Goal: Information Seeking & Learning: Learn about a topic

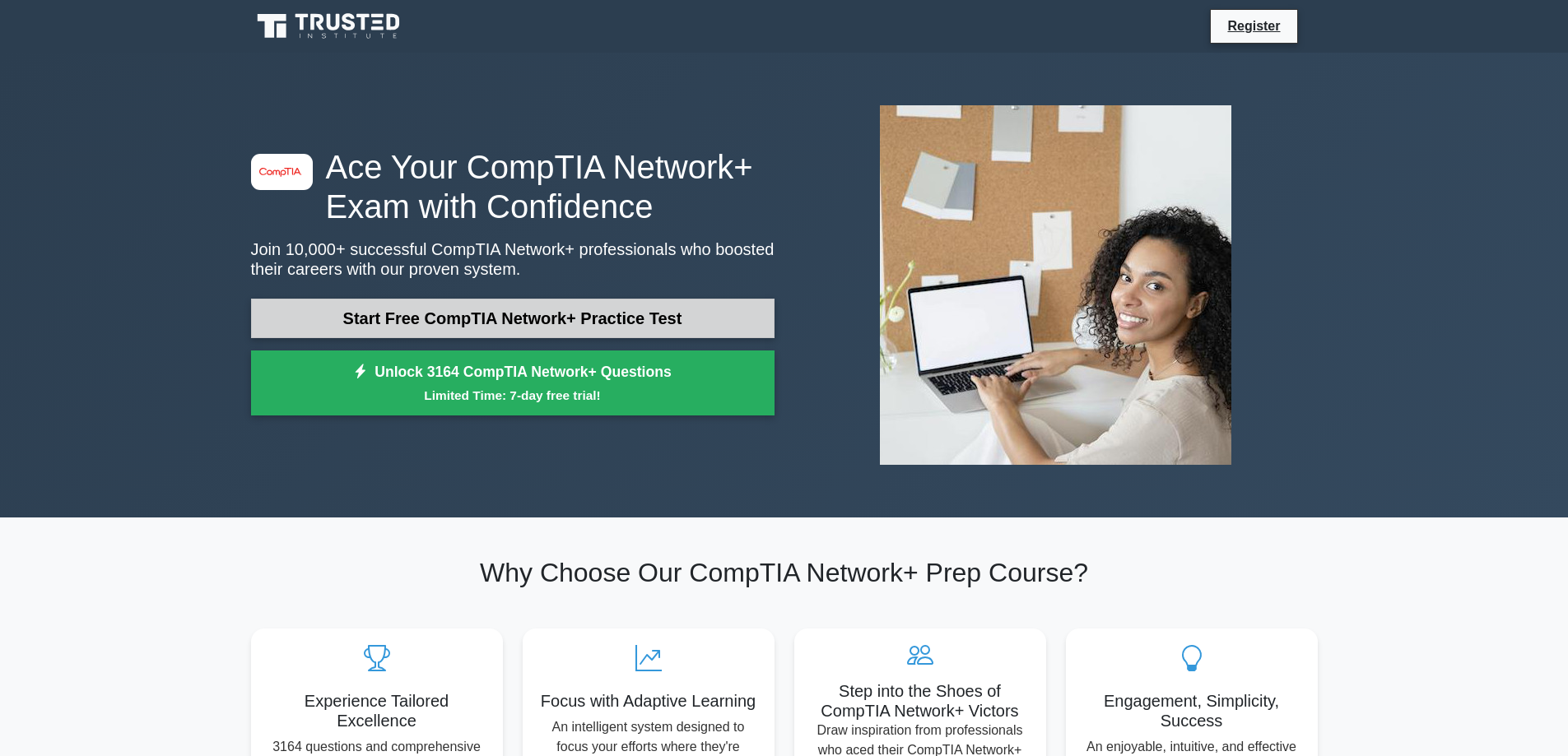
click at [644, 324] on link "Start Free CompTIA Network+ Practice Test" at bounding box center [513, 318] width 523 height 39
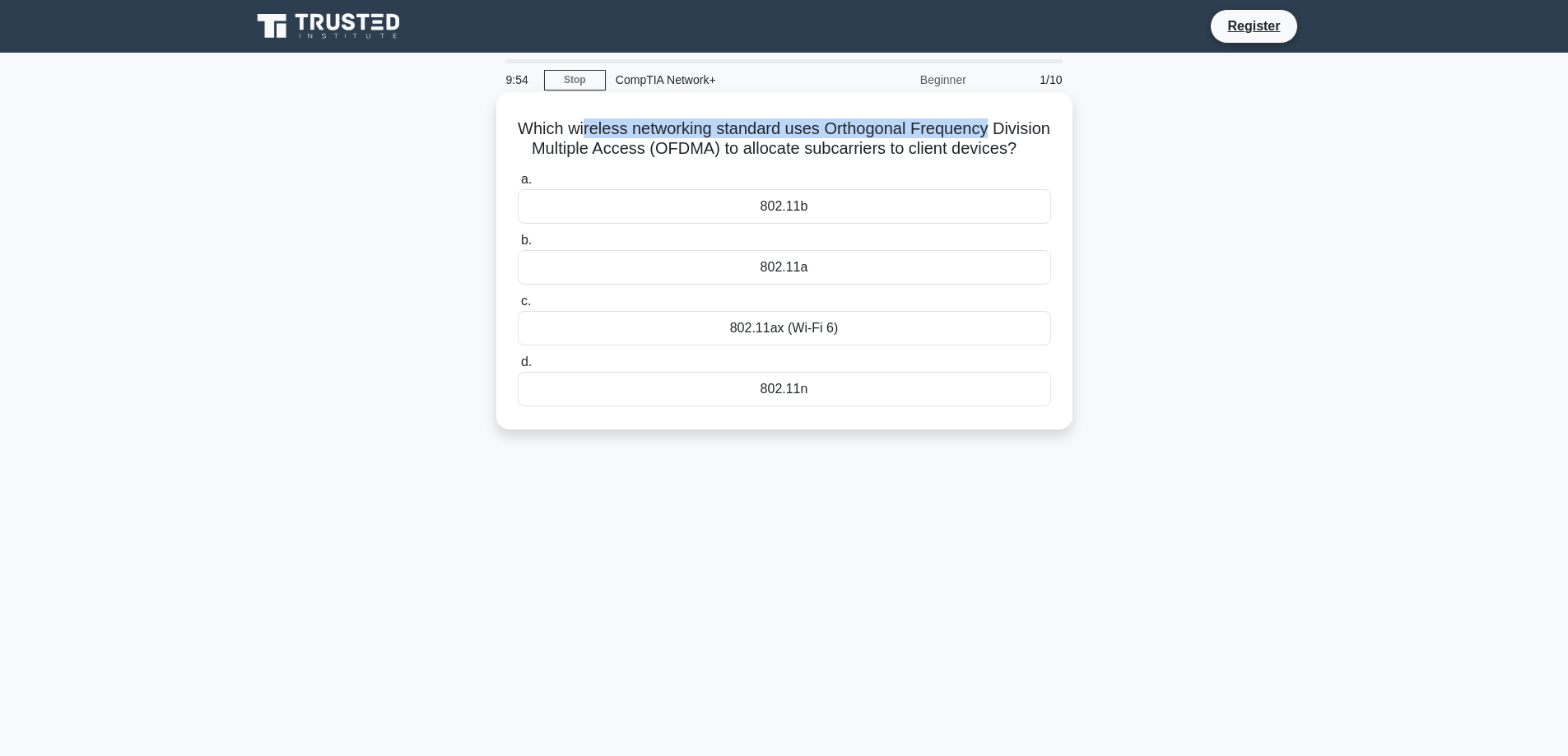
drag, startPoint x: 610, startPoint y: 129, endPoint x: 1044, endPoint y: 128, distance: 434.0
click at [1044, 128] on h5 "Which wireless networking standard uses Orthogonal Frequency Division Multiple …" at bounding box center [784, 139] width 536 height 41
drag, startPoint x: 846, startPoint y: 159, endPoint x: 989, endPoint y: 158, distance: 143.0
click at [989, 158] on h5 "Which wireless networking standard uses Orthogonal Frequency Division Multiple …" at bounding box center [784, 139] width 536 height 41
click at [979, 160] on h5 "Which wireless networking standard uses Orthogonal Frequency Division Multiple …" at bounding box center [784, 139] width 536 height 41
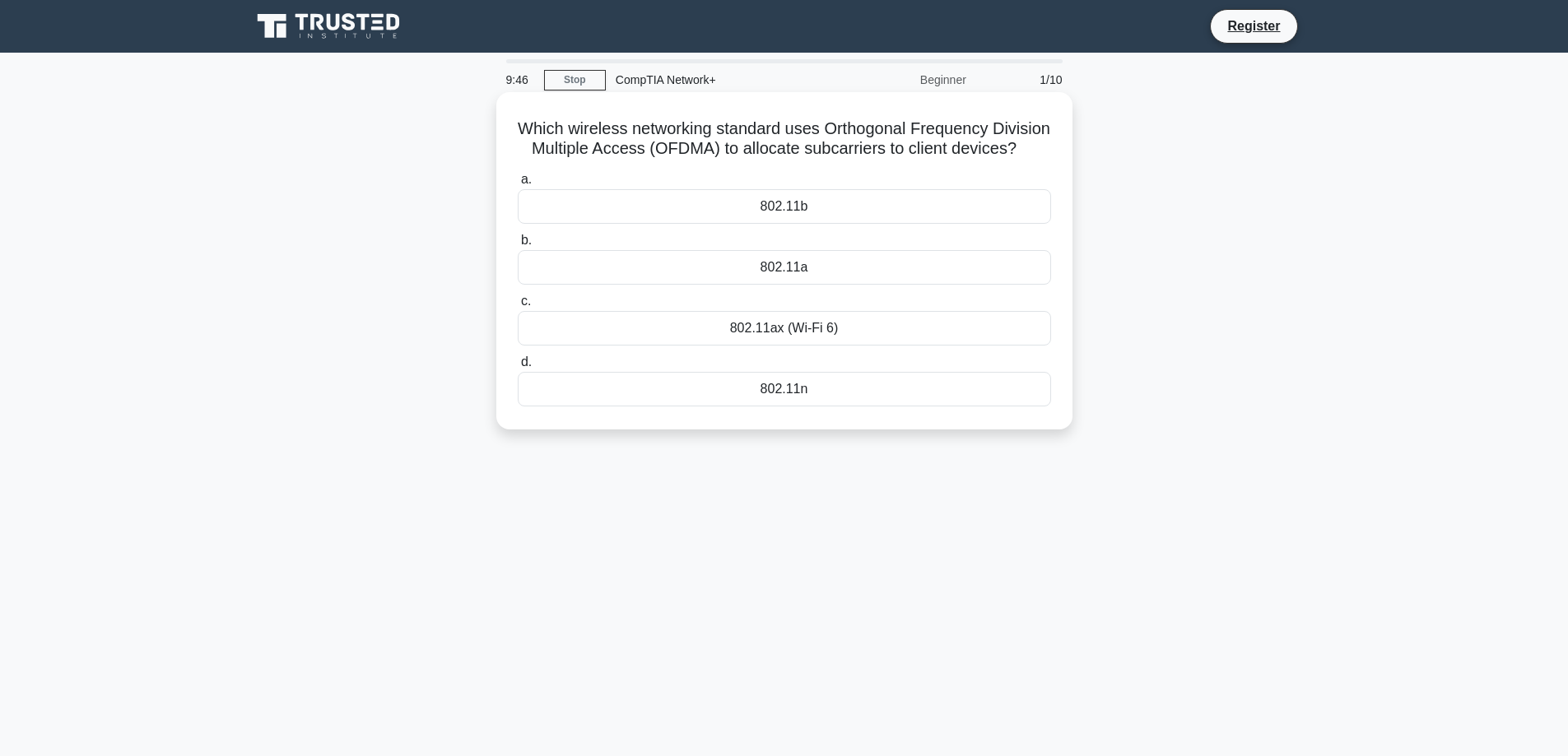
click at [797, 406] on div "802.11n" at bounding box center [785, 390] width 534 height 35
click at [518, 368] on input "d. 802.11n" at bounding box center [518, 363] width 0 height 10
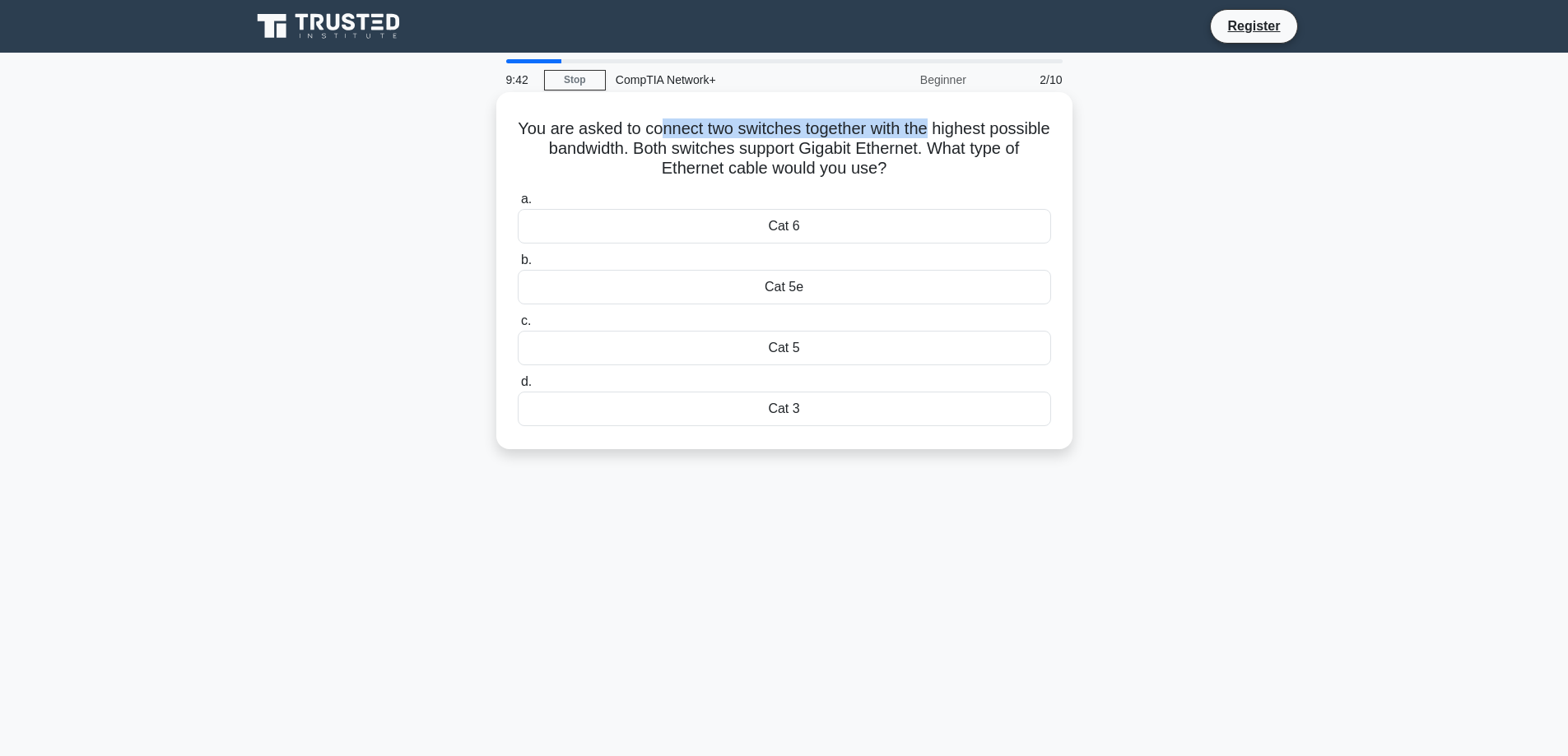
drag, startPoint x: 692, startPoint y: 122, endPoint x: 965, endPoint y: 122, distance: 273.0
click at [965, 122] on h5 "You are asked to connect two switches together with the highest possible bandwi…" at bounding box center [784, 149] width 536 height 61
drag, startPoint x: 641, startPoint y: 150, endPoint x: 999, endPoint y: 146, distance: 358.0
click at [999, 146] on h5 "You are asked to connect two switches together with the highest possible bandwi…" at bounding box center [784, 149] width 536 height 61
drag, startPoint x: 659, startPoint y: 176, endPoint x: 912, endPoint y: 178, distance: 253.0
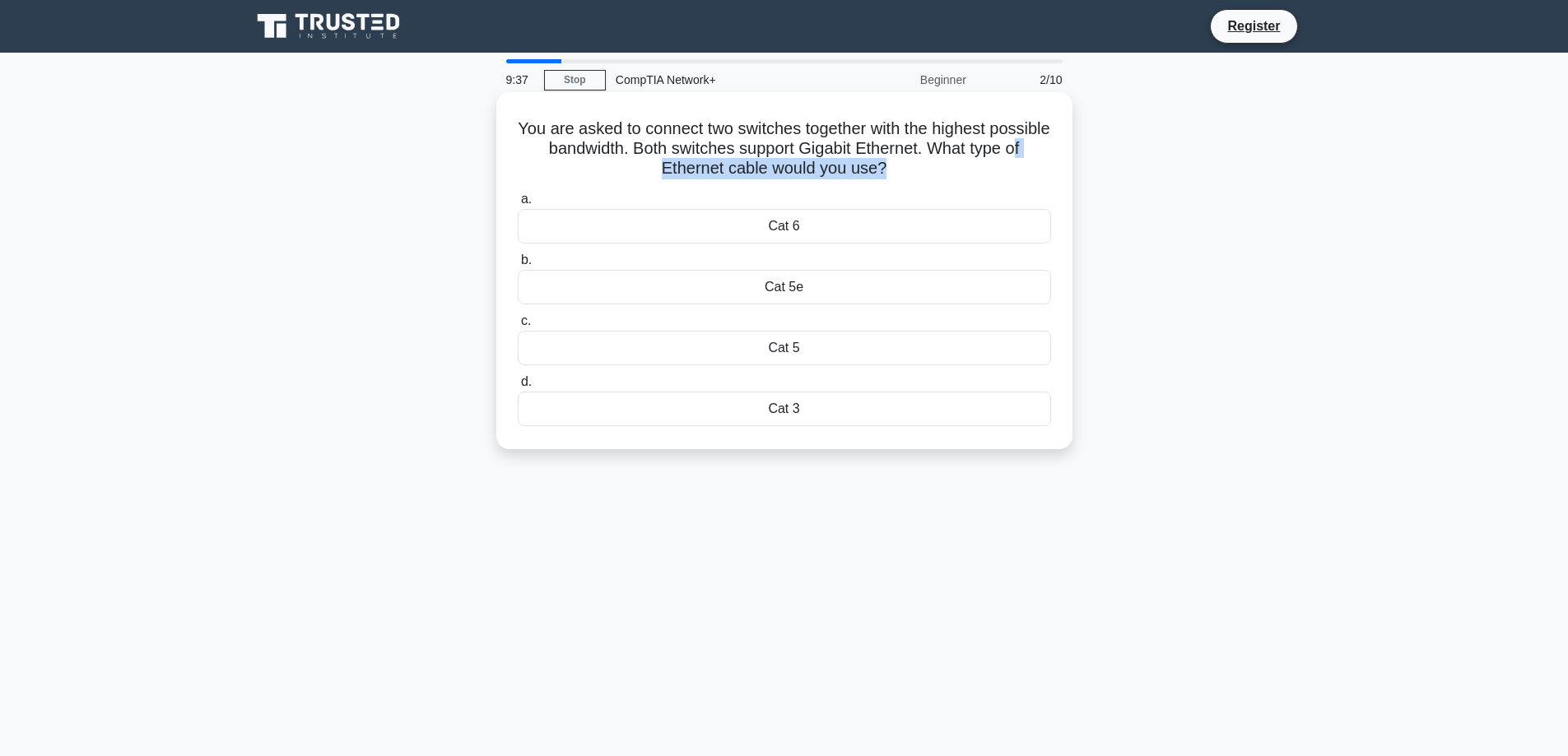
click at [899, 178] on h5 "You are asked to connect two switches together with the highest possible bandwi…" at bounding box center [784, 149] width 536 height 61
click at [923, 179] on h5 "You are asked to connect two switches together with the highest possible bandwi…" at bounding box center [784, 149] width 536 height 61
click at [841, 232] on div "Cat 6" at bounding box center [785, 227] width 534 height 35
click at [518, 205] on input "a. Cat 6" at bounding box center [518, 200] width 0 height 10
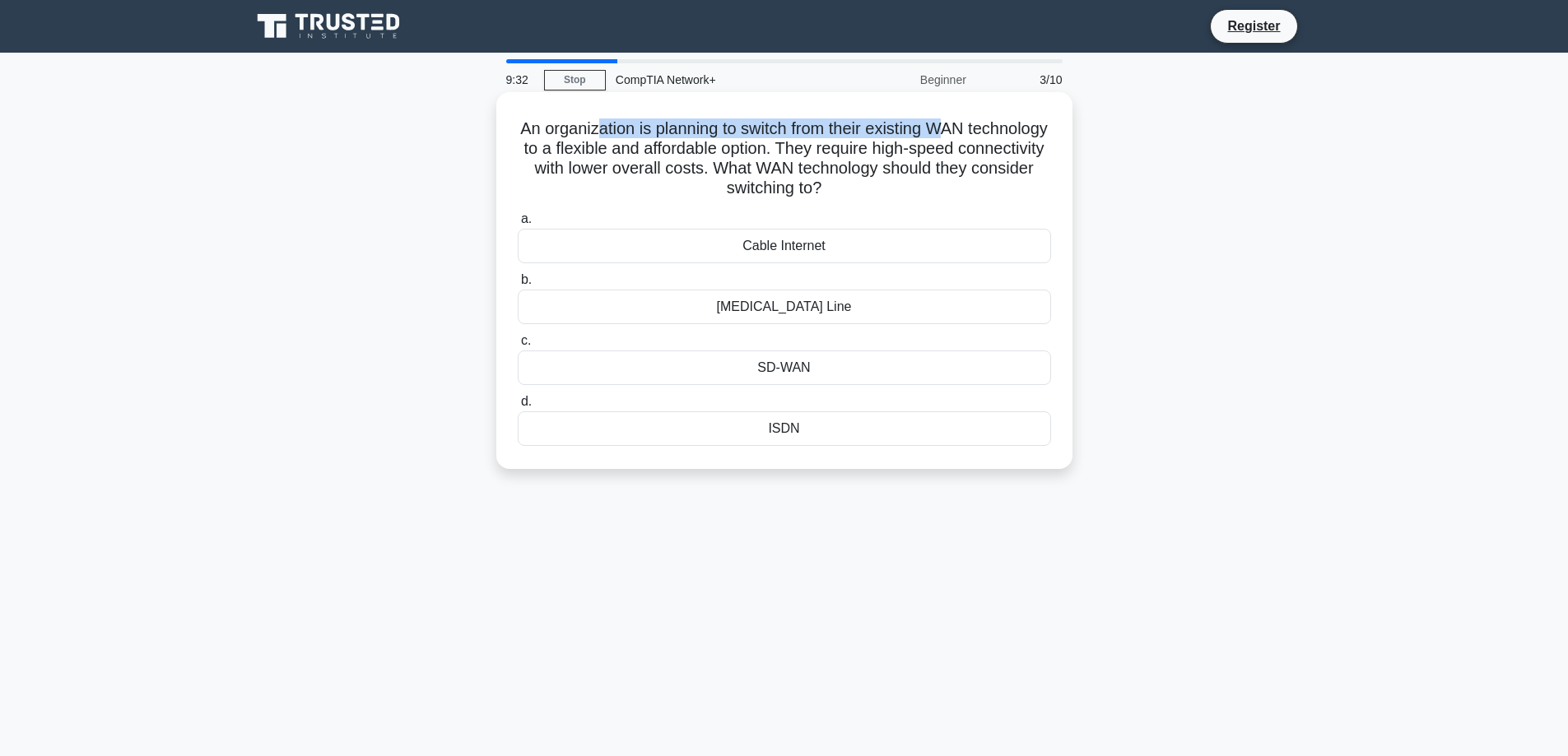
drag, startPoint x: 630, startPoint y: 133, endPoint x: 995, endPoint y: 120, distance: 365.2
click at [995, 120] on h5 "An organization is planning to switch from their existing WAN technology to a f…" at bounding box center [784, 159] width 536 height 80
click at [623, 147] on h5 "An organization is planning to switch from their existing WAN technology to a f…" at bounding box center [784, 159] width 536 height 80
click at [799, 433] on div "ISDN" at bounding box center [785, 429] width 534 height 35
click at [518, 407] on input "d. ISDN" at bounding box center [518, 402] width 0 height 10
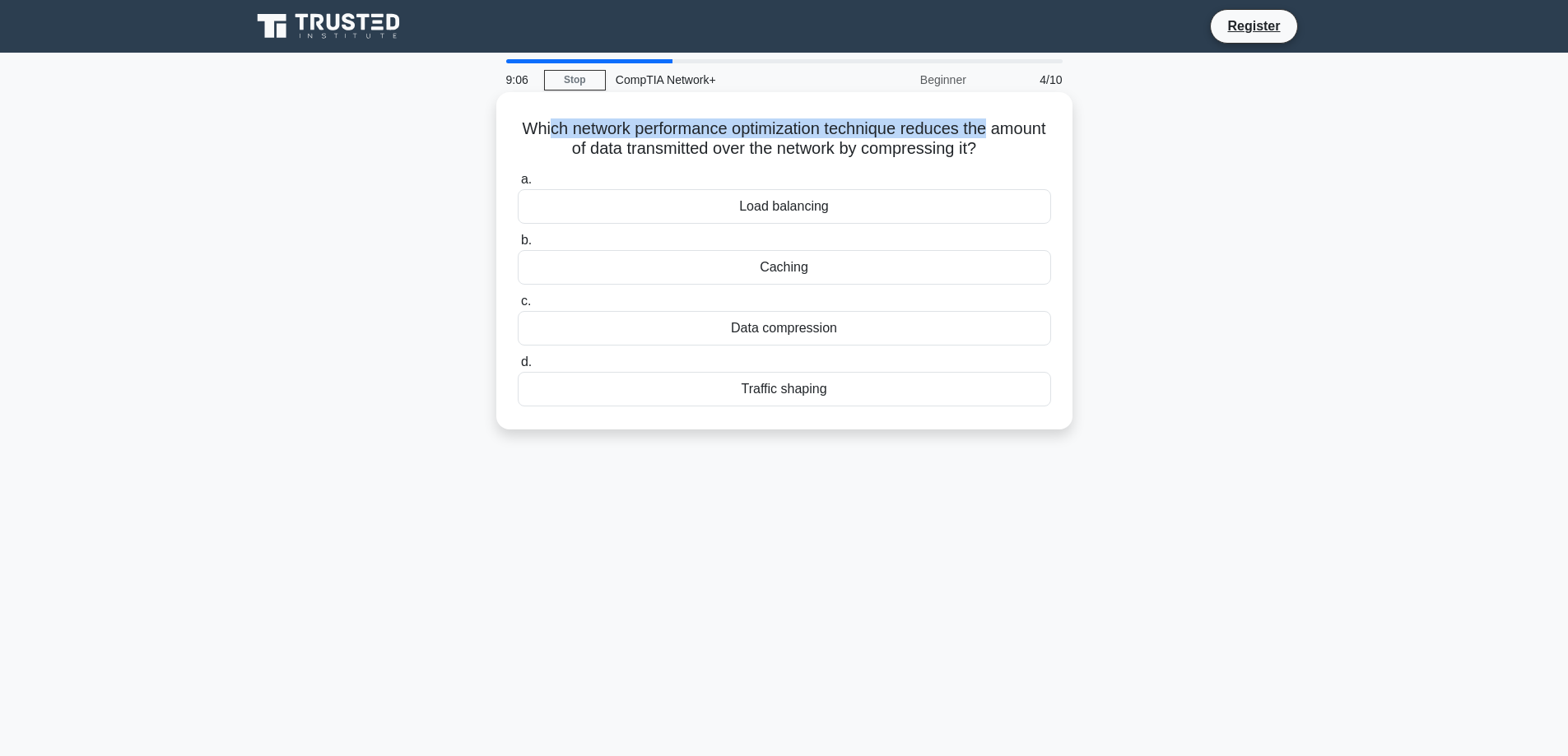
drag, startPoint x: 575, startPoint y: 126, endPoint x: 1026, endPoint y: 133, distance: 451.1
click at [1026, 133] on h5 "Which network performance optimization technique reduces the amount of data tra…" at bounding box center [784, 139] width 536 height 41
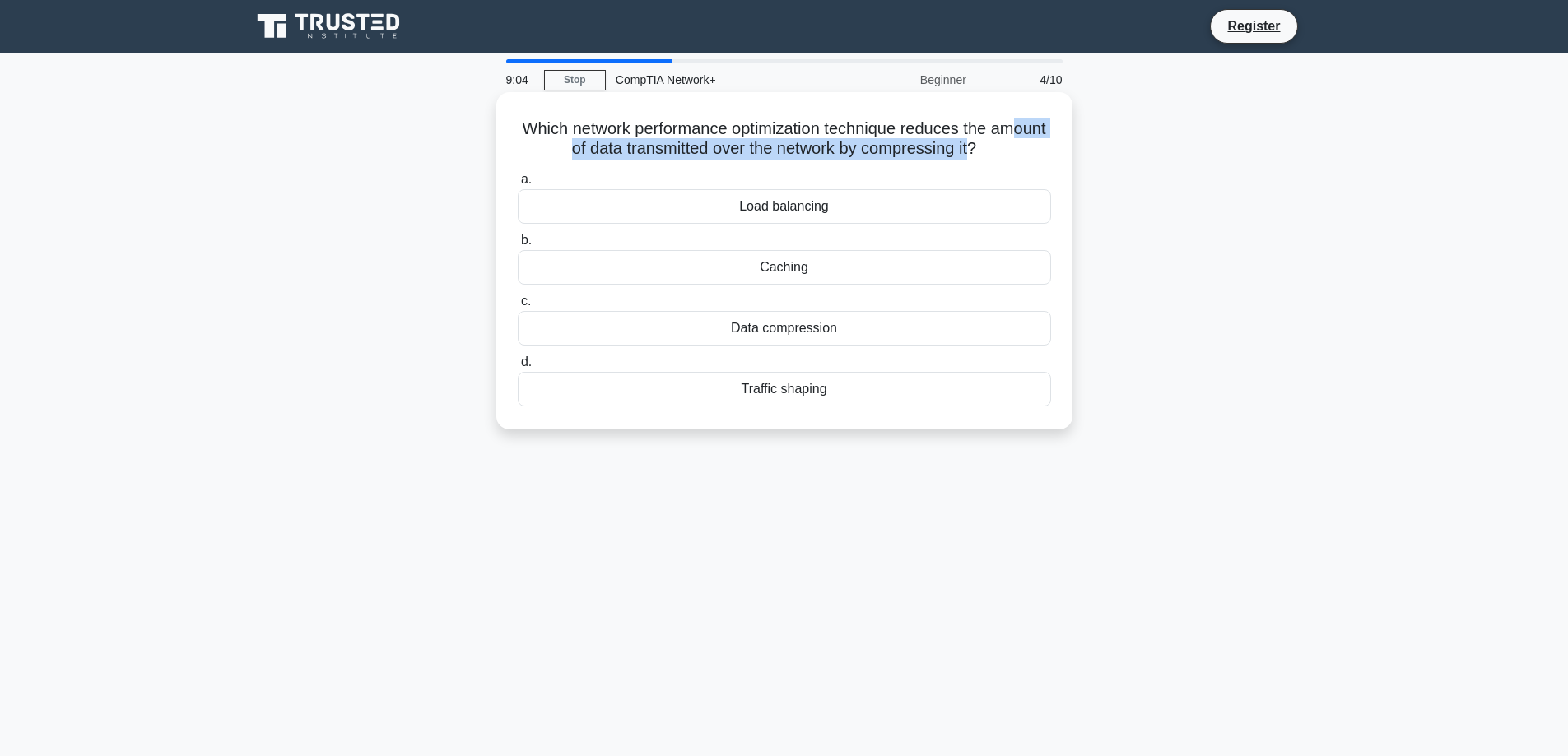
drag, startPoint x: 549, startPoint y: 153, endPoint x: 1016, endPoint y: 154, distance: 467.0
click at [1012, 154] on h5 "Which network performance optimization technique reduces the amount of data tra…" at bounding box center [784, 139] width 536 height 41
click at [996, 154] on icon ".spinner_0XTQ{transform-origin:center;animation:spinner_y6GP .75s linear infini…" at bounding box center [985, 149] width 20 height 20
click at [819, 330] on div "Data compression" at bounding box center [785, 329] width 534 height 35
click at [518, 307] on input "c. Data compression" at bounding box center [518, 302] width 0 height 10
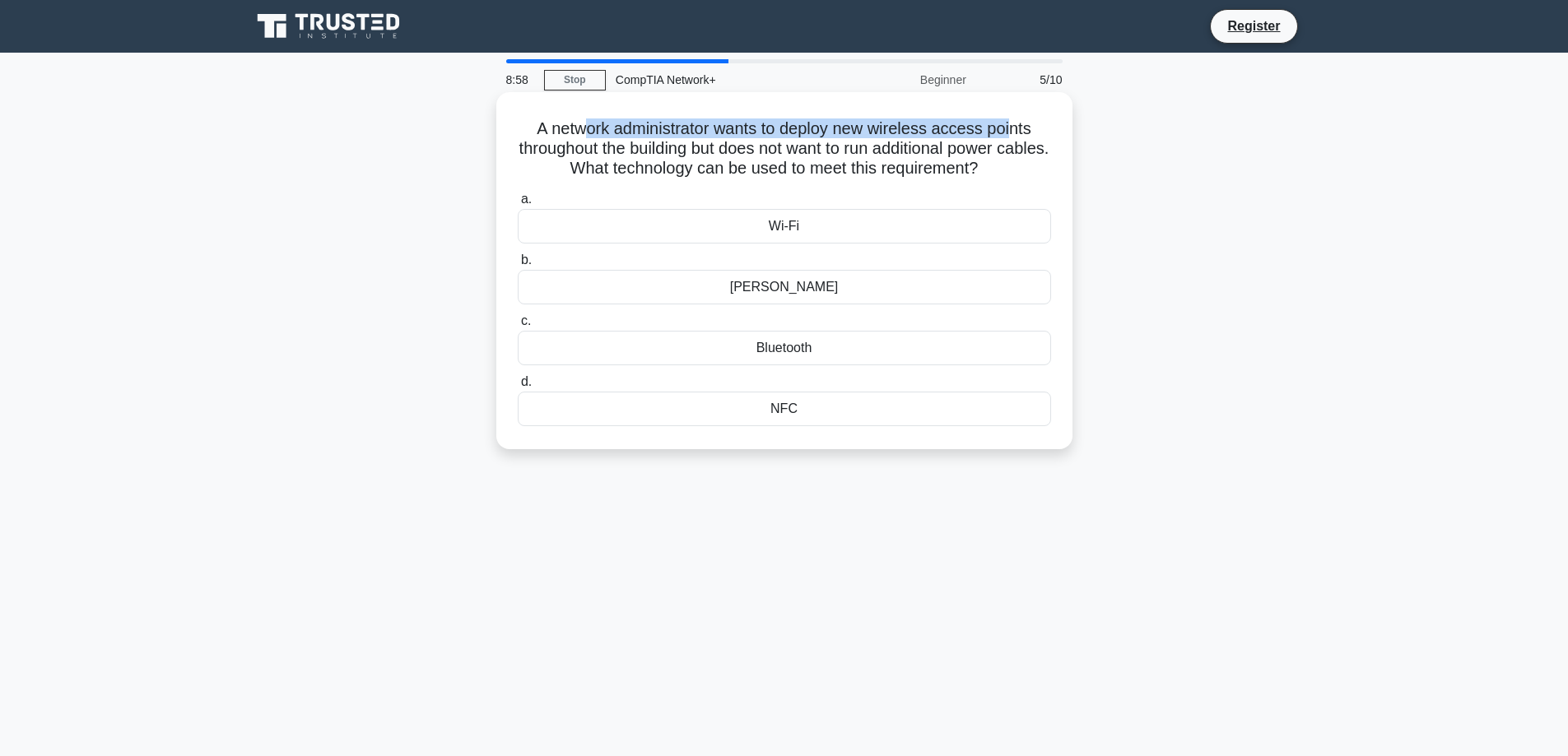
drag, startPoint x: 578, startPoint y: 129, endPoint x: 1018, endPoint y: 134, distance: 440.0
click at [1018, 134] on h5 "A network administrator wants to deploy new wireless access points throughout t…" at bounding box center [784, 149] width 536 height 61
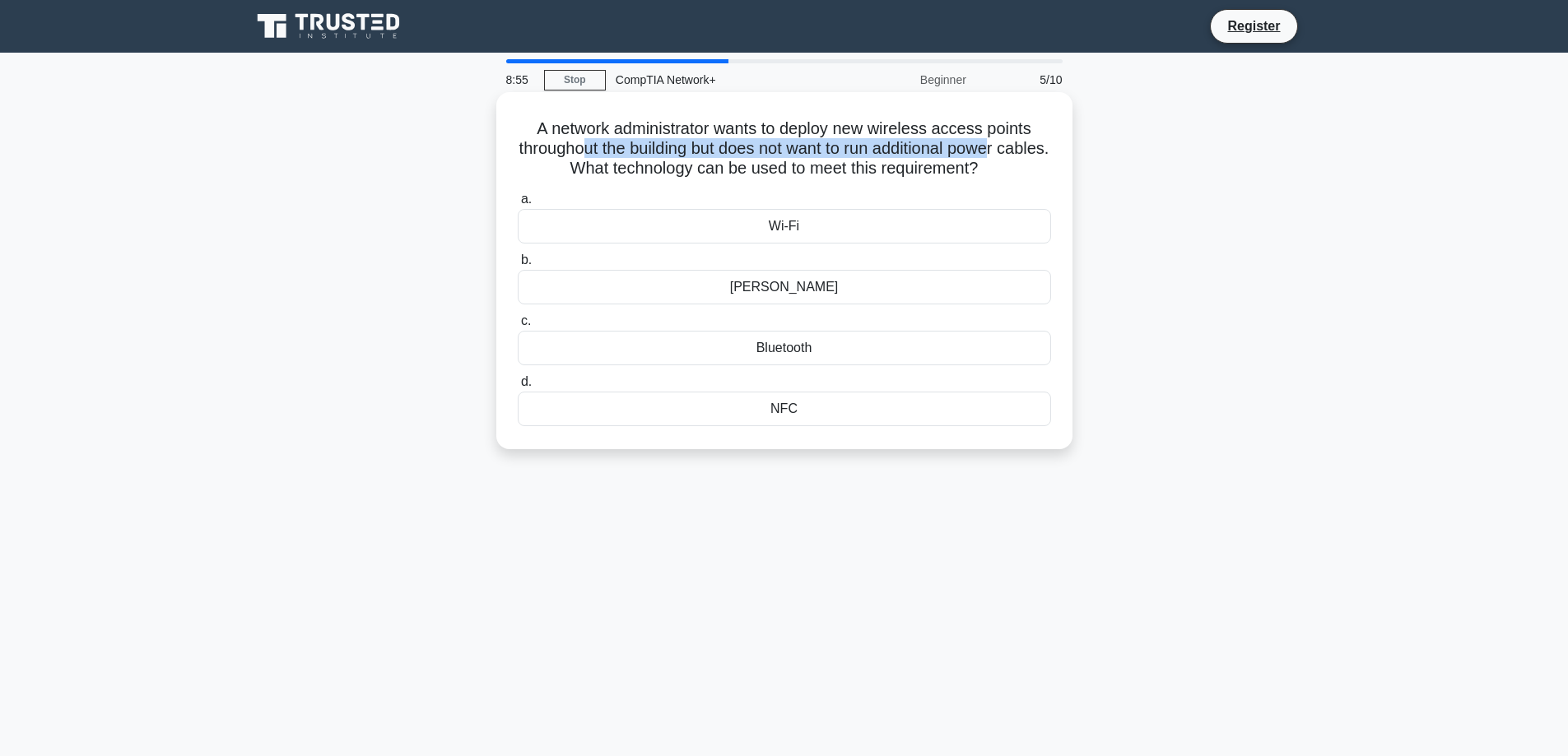
drag, startPoint x: 603, startPoint y: 150, endPoint x: 1014, endPoint y: 157, distance: 411.1
click at [1028, 154] on h5 "A network administrator wants to deploy new wireless access points throughout t…" at bounding box center [784, 149] width 536 height 61
drag, startPoint x: 581, startPoint y: 167, endPoint x: 927, endPoint y: 194, distance: 347.1
click at [925, 181] on div "A network administrator wants to deploy new wireless access points throughout t…" at bounding box center [785, 270] width 563 height 344
click at [912, 199] on label "a. Wi-Fi" at bounding box center [785, 216] width 534 height 54
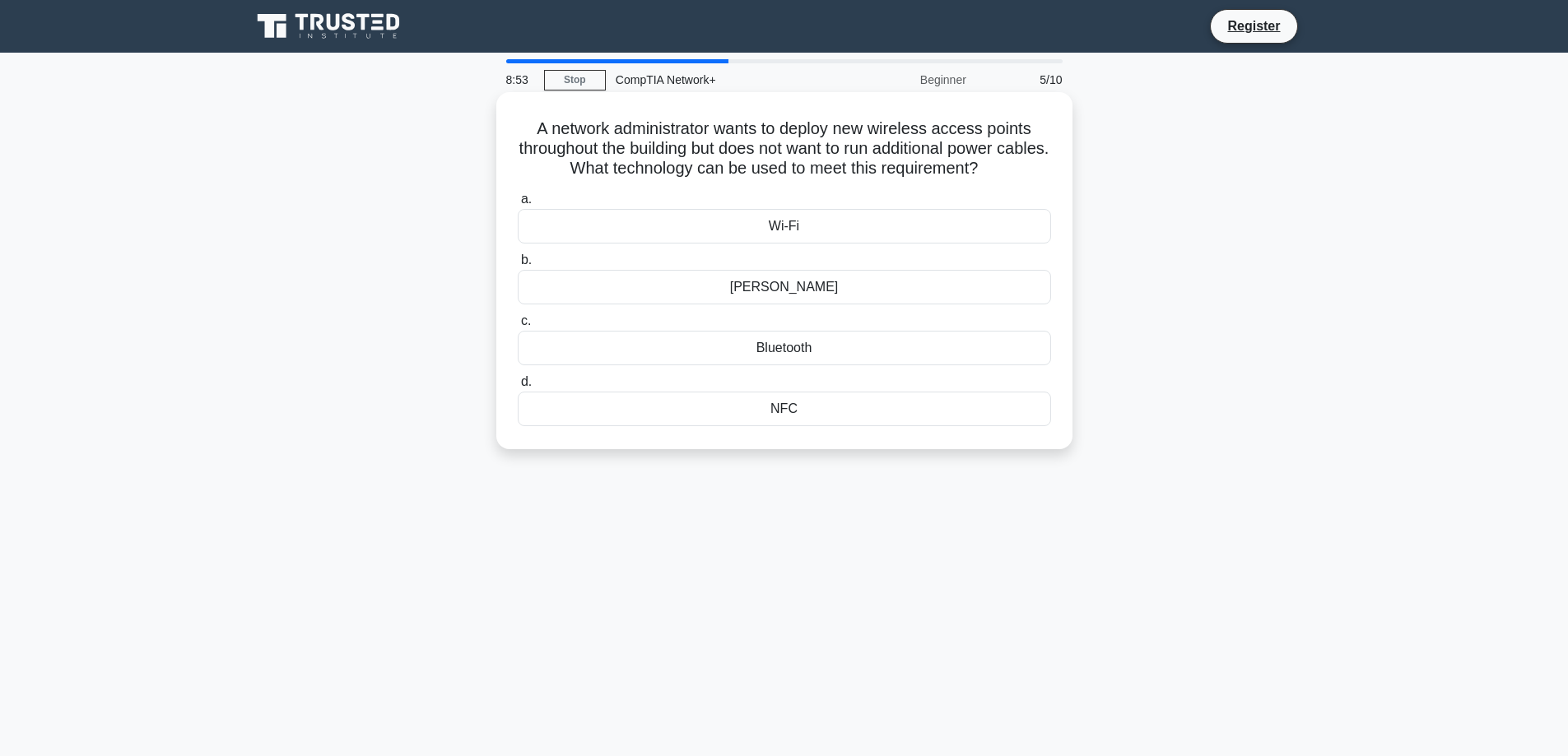
click at [518, 199] on input "a. Wi-Fi" at bounding box center [518, 200] width 0 height 10
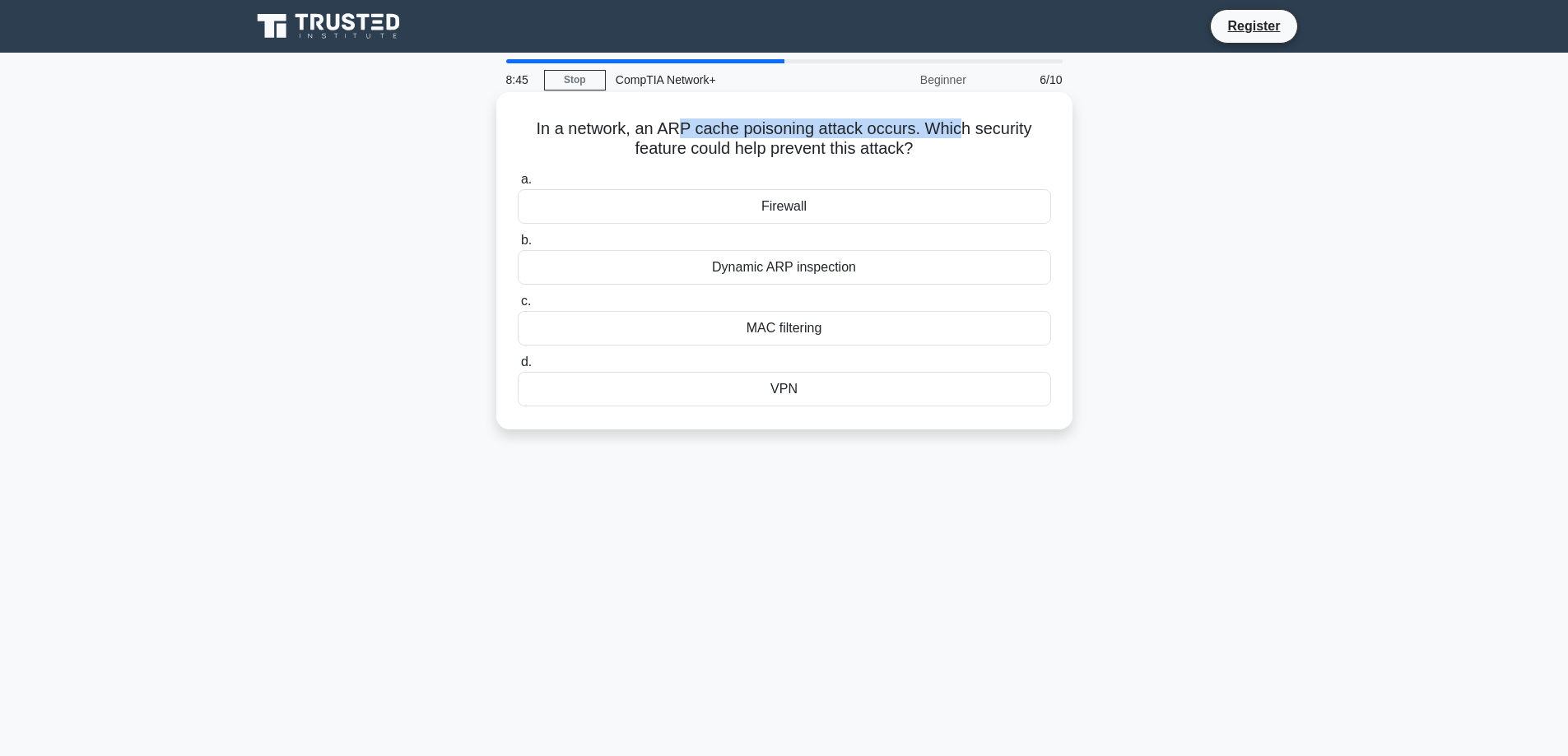
drag, startPoint x: 683, startPoint y: 131, endPoint x: 965, endPoint y: 128, distance: 282.0
click at [965, 128] on h5 "In a network, an ARP cache poisoning attack occurs. Which security feature coul…" at bounding box center [784, 139] width 536 height 41
drag, startPoint x: 680, startPoint y: 153, endPoint x: 940, endPoint y: 158, distance: 260.0
click at [936, 157] on h5 "In a network, an ARP cache poisoning attack occurs. Which security feature coul…" at bounding box center [784, 139] width 536 height 41
click at [955, 159] on h5 "In a network, an ARP cache poisoning attack occurs. Which security feature coul…" at bounding box center [784, 139] width 536 height 41
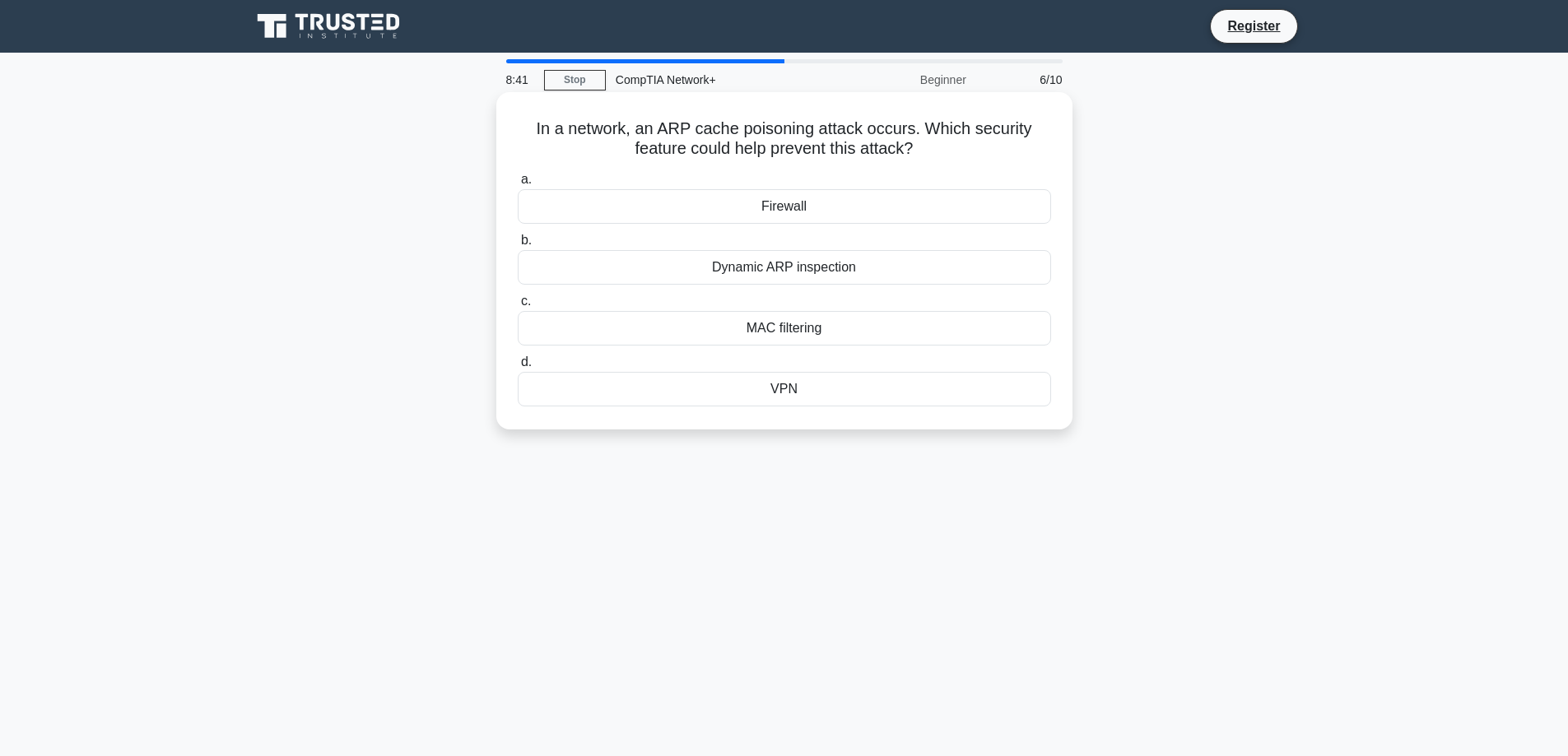
click at [810, 269] on div "Dynamic ARP inspection" at bounding box center [785, 268] width 534 height 35
click at [518, 246] on input "b. Dynamic ARP inspection" at bounding box center [518, 241] width 0 height 10
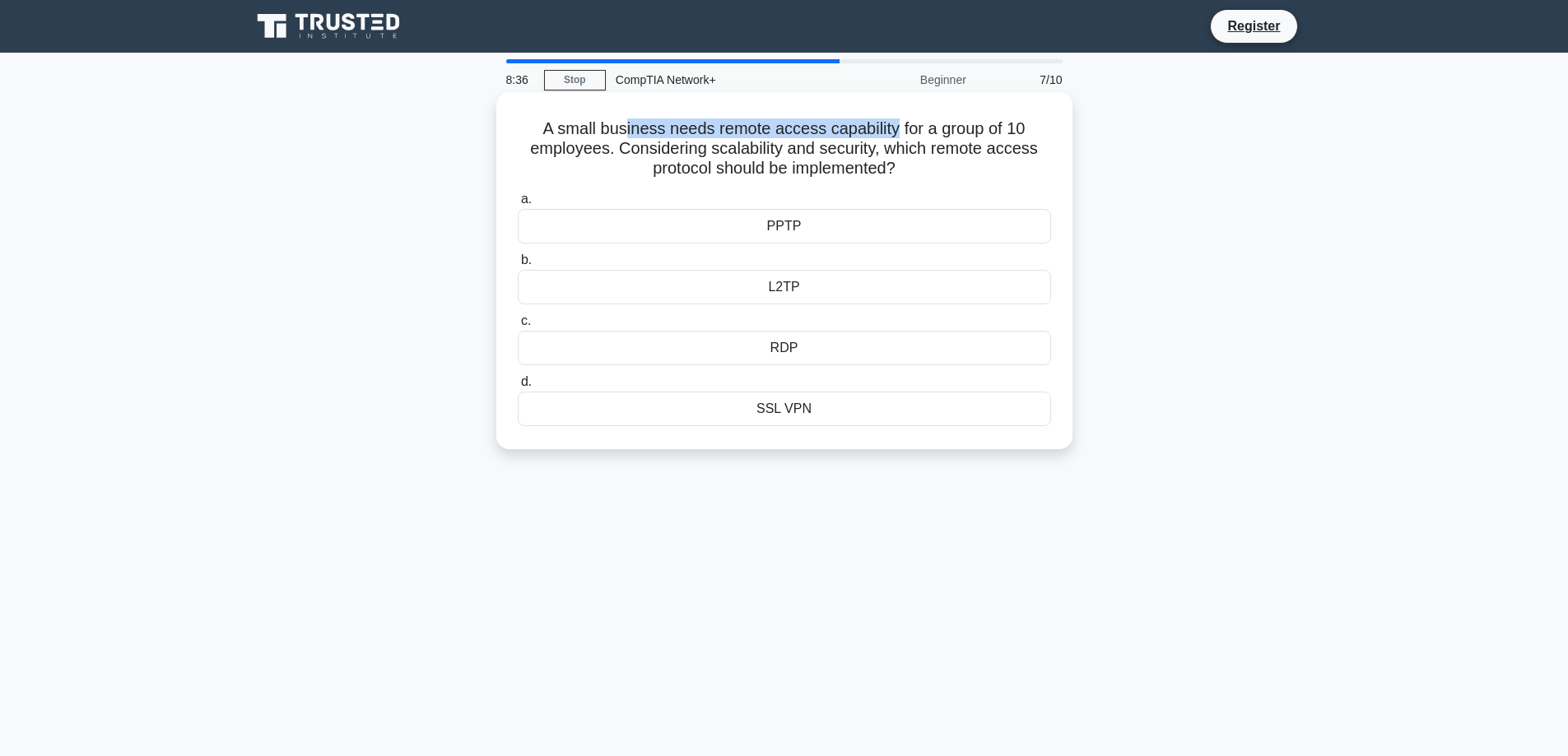
drag, startPoint x: 626, startPoint y: 135, endPoint x: 898, endPoint y: 110, distance: 273.1
click at [898, 110] on div "A small business needs remote access capability for a group of 10 employees. Co…" at bounding box center [785, 270] width 563 height 344
click at [862, 149] on h5 "A small business needs remote access capability for a group of 10 employees. Co…" at bounding box center [784, 149] width 536 height 61
drag, startPoint x: 778, startPoint y: 152, endPoint x: 964, endPoint y: 150, distance: 186.0
click at [964, 150] on h5 "A small business needs remote access capability for a group of 10 employees. Co…" at bounding box center [784, 149] width 536 height 61
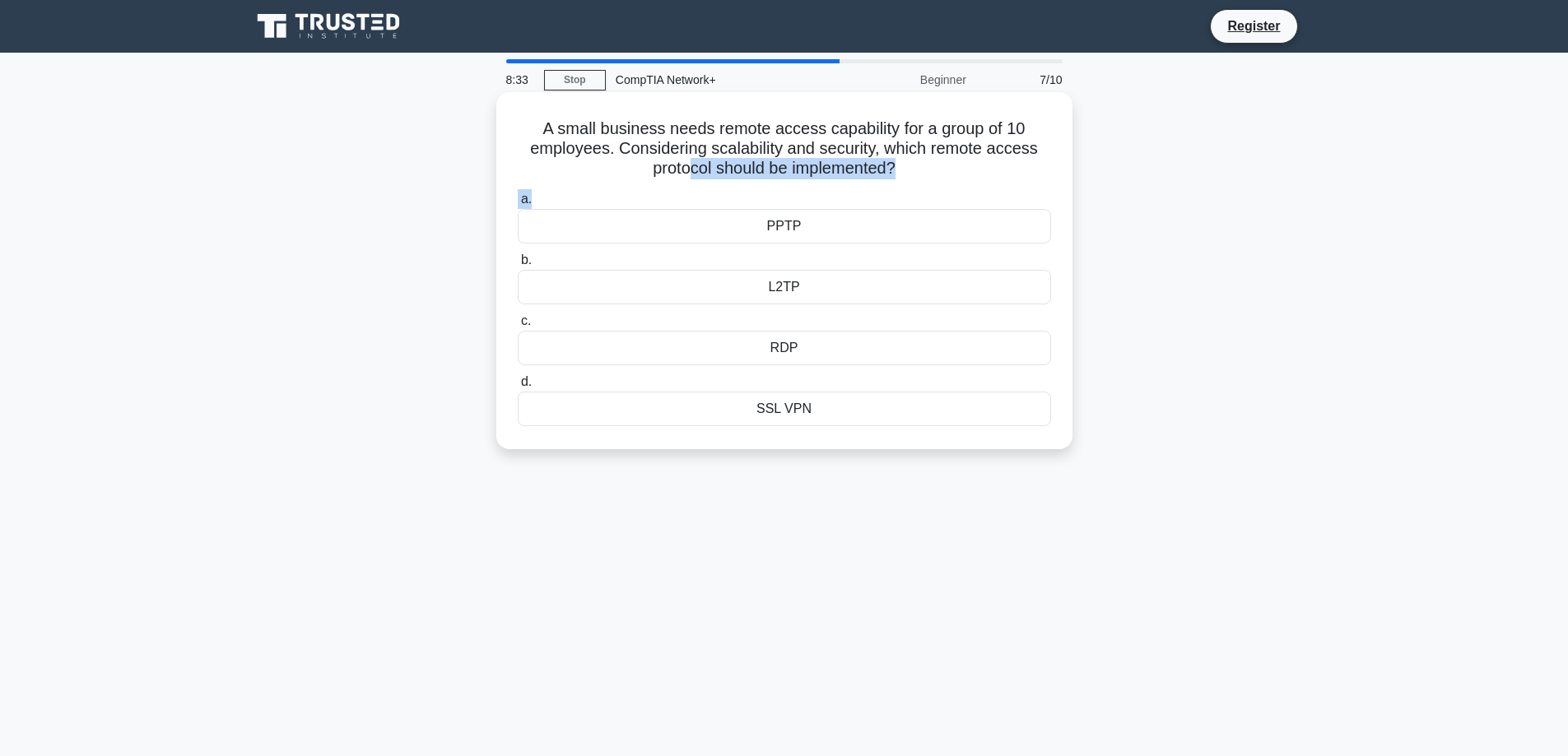
drag, startPoint x: 684, startPoint y: 171, endPoint x: 909, endPoint y: 186, distance: 225.5
click at [890, 183] on div "A small business needs remote access capability for a group of 10 employees. Co…" at bounding box center [785, 270] width 563 height 344
click at [956, 188] on div "a. PPTP b. L2TP c." at bounding box center [784, 307] width 553 height 243
drag, startPoint x: 908, startPoint y: 152, endPoint x: 1006, endPoint y: 150, distance: 98.0
click at [1006, 150] on h5 "A small business needs remote access capability for a group of 10 employees. Co…" at bounding box center [784, 149] width 536 height 61
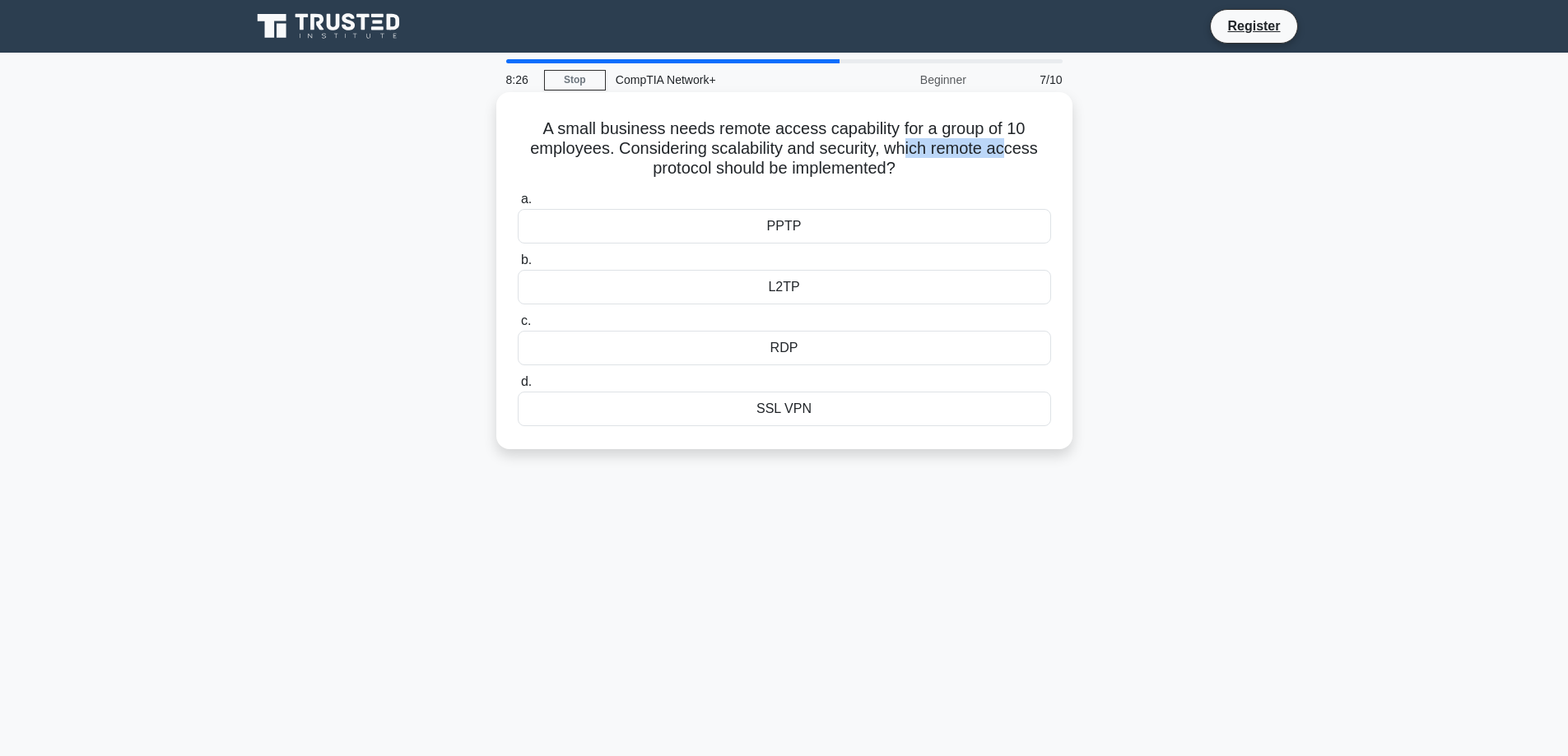
click at [985, 153] on h5 "A small business needs remote access capability for a group of 10 employees. Co…" at bounding box center [784, 149] width 536 height 61
drag, startPoint x: 660, startPoint y: 166, endPoint x: 923, endPoint y: 175, distance: 263.2
click at [917, 174] on h5 "A small business needs remote access capability for a group of 10 employees. Co…" at bounding box center [784, 149] width 536 height 61
click at [926, 176] on h5 "A small business needs remote access capability for a group of 10 employees. Co…" at bounding box center [784, 149] width 536 height 61
click at [815, 411] on div "SSL VPN" at bounding box center [785, 409] width 534 height 35
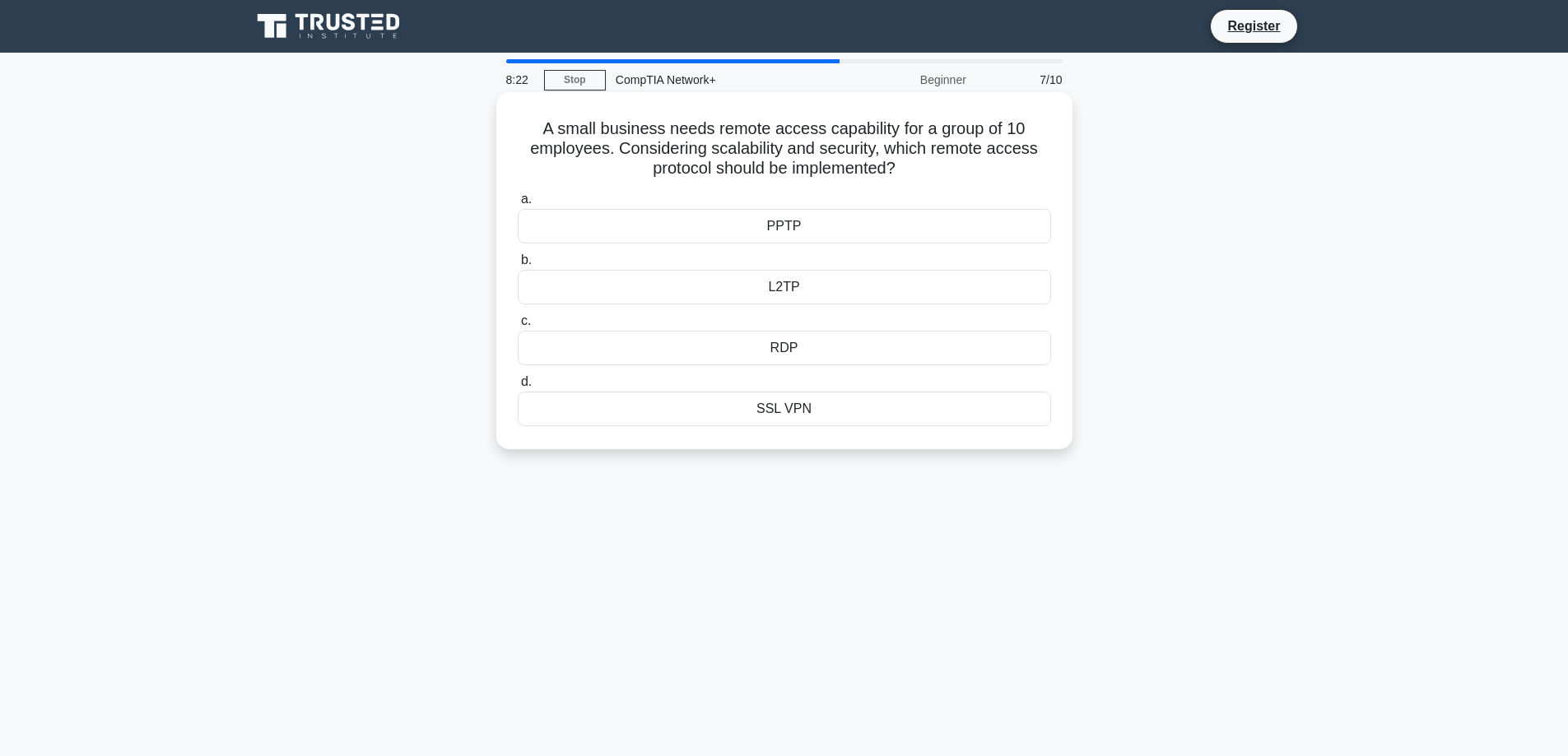
click at [518, 388] on input "d. SSL VPN" at bounding box center [518, 382] width 0 height 10
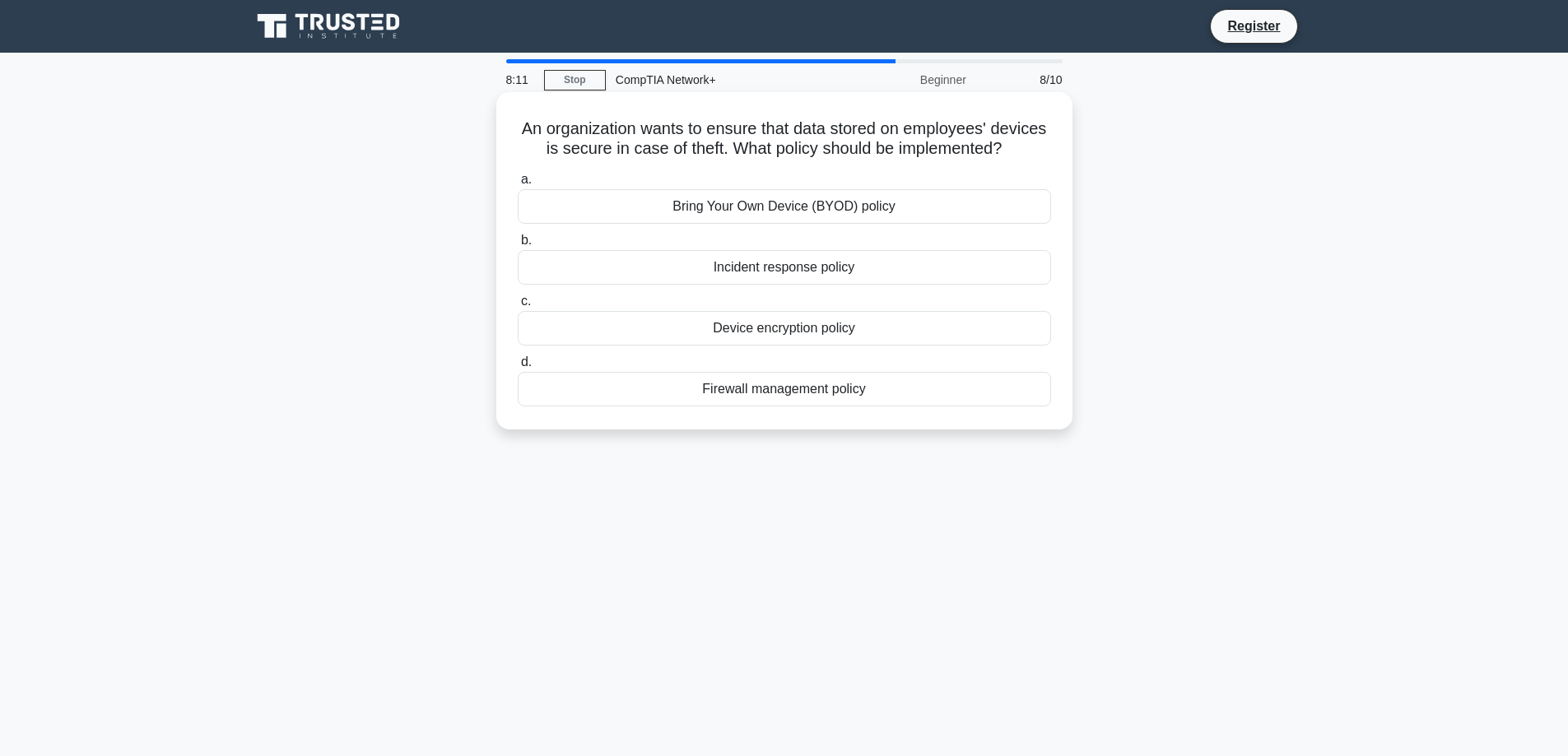
click at [778, 406] on div "Firewall management policy" at bounding box center [785, 390] width 534 height 35
click at [518, 368] on input "d. Firewall management policy" at bounding box center [518, 363] width 0 height 10
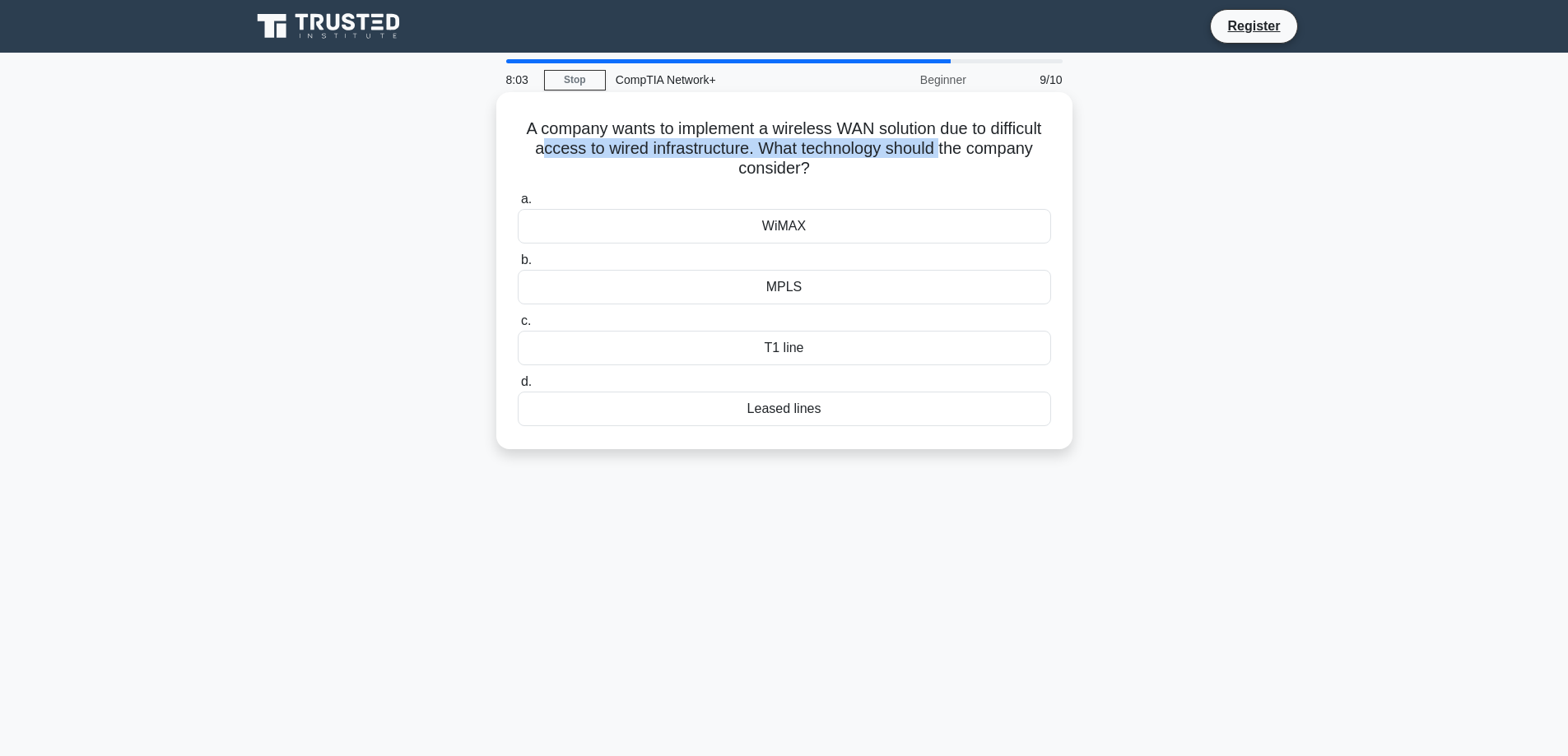
drag, startPoint x: 603, startPoint y: 148, endPoint x: 1010, endPoint y: 149, distance: 407.0
click at [1010, 149] on h5 "A company wants to implement a wireless WAN solution due to difficult access to…" at bounding box center [784, 149] width 536 height 61
click at [910, 167] on h5 "A company wants to implement a wireless WAN solution due to difficult access to…" at bounding box center [784, 149] width 536 height 61
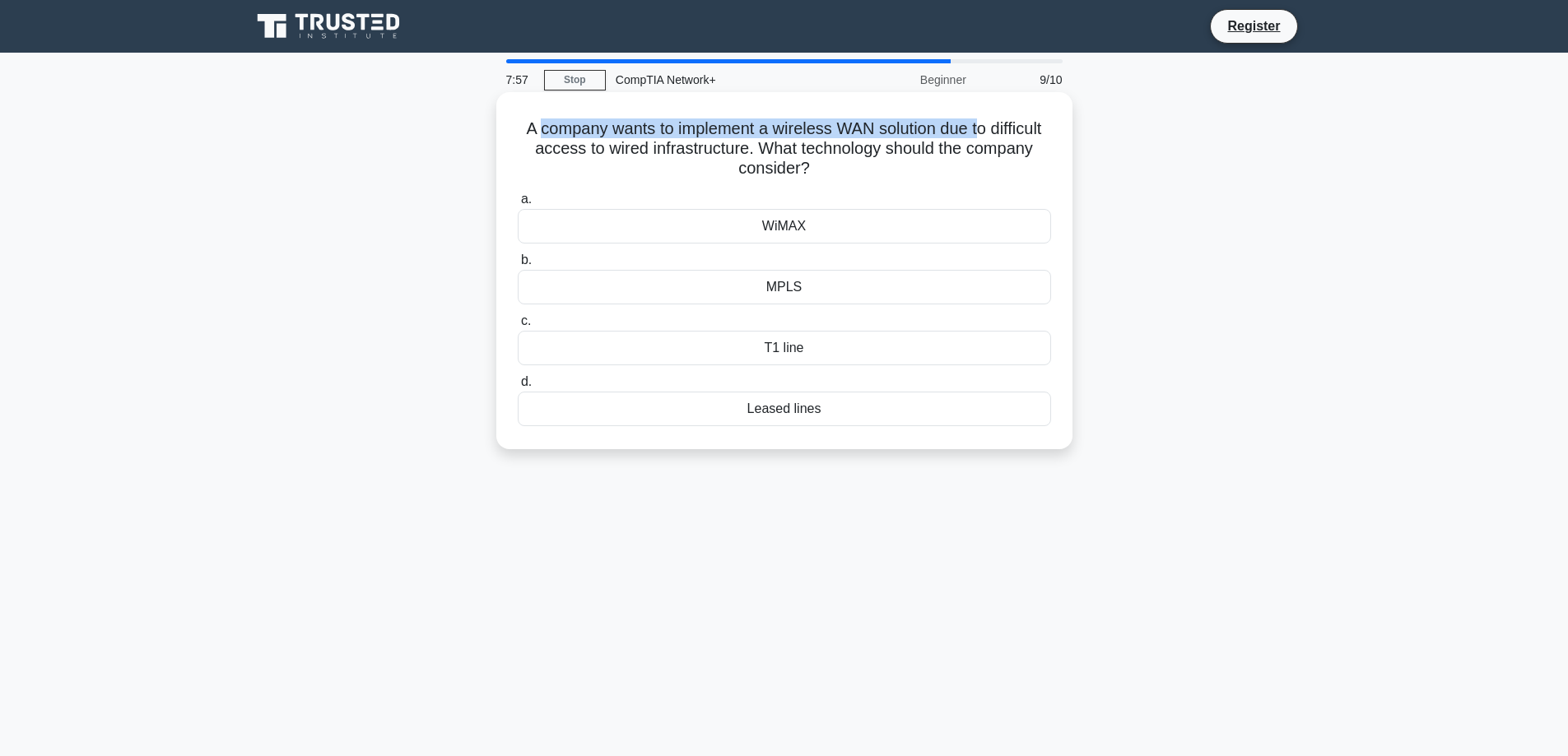
drag, startPoint x: 564, startPoint y: 133, endPoint x: 1012, endPoint y: 127, distance: 448.0
click at [1012, 127] on h5 "A company wants to implement a wireless WAN solution due to difficult access to…" at bounding box center [784, 149] width 536 height 61
drag, startPoint x: 556, startPoint y: 147, endPoint x: 1014, endPoint y: 174, distance: 458.8
click at [1032, 168] on h5 "A company wants to implement a wireless WAN solution due to difficult access to…" at bounding box center [784, 149] width 536 height 61
click at [967, 179] on h5 "A company wants to implement a wireless WAN solution due to difficult access to…" at bounding box center [784, 149] width 536 height 61
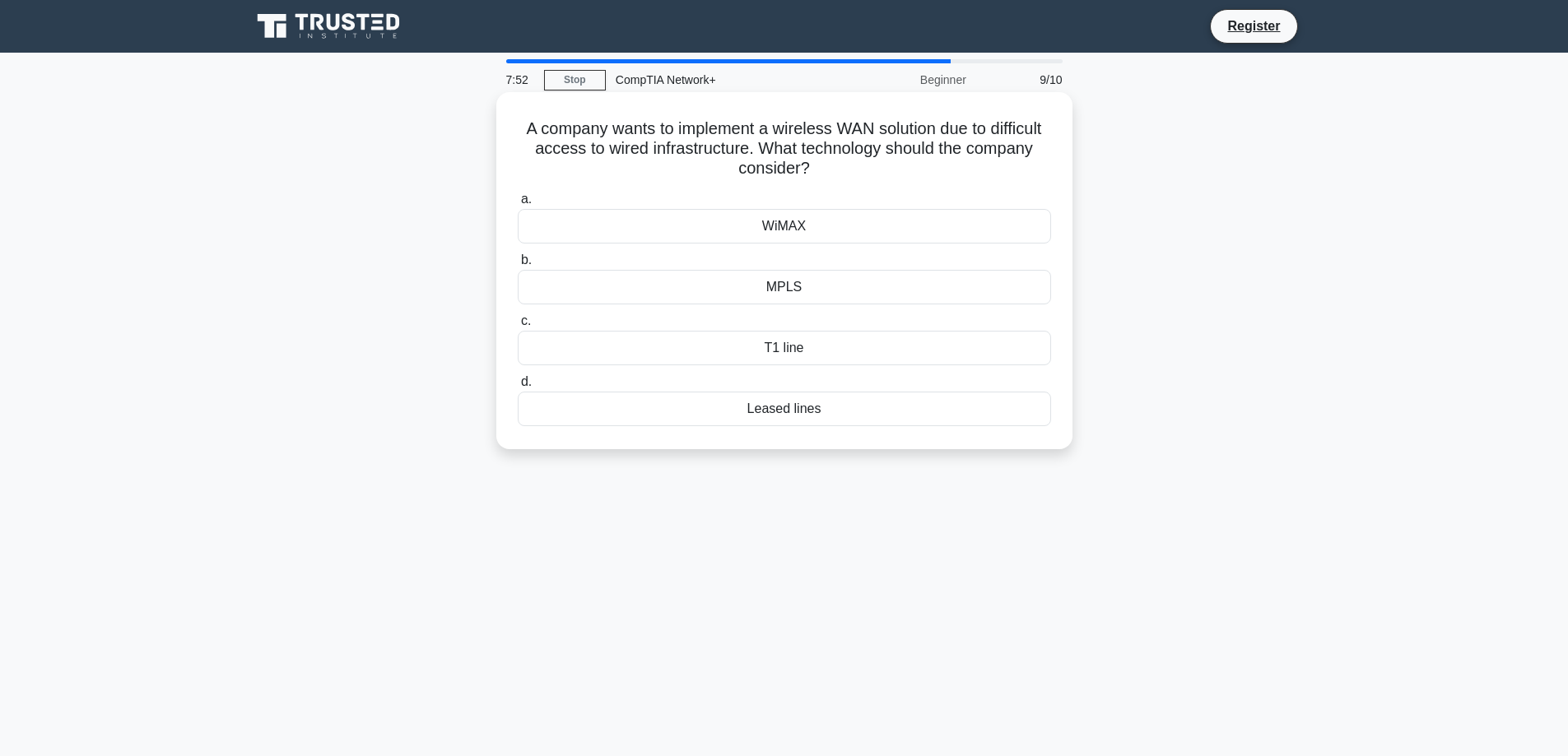
click at [806, 344] on div "T1 line" at bounding box center [785, 348] width 534 height 35
click at [518, 327] on input "c. T1 line" at bounding box center [518, 321] width 0 height 10
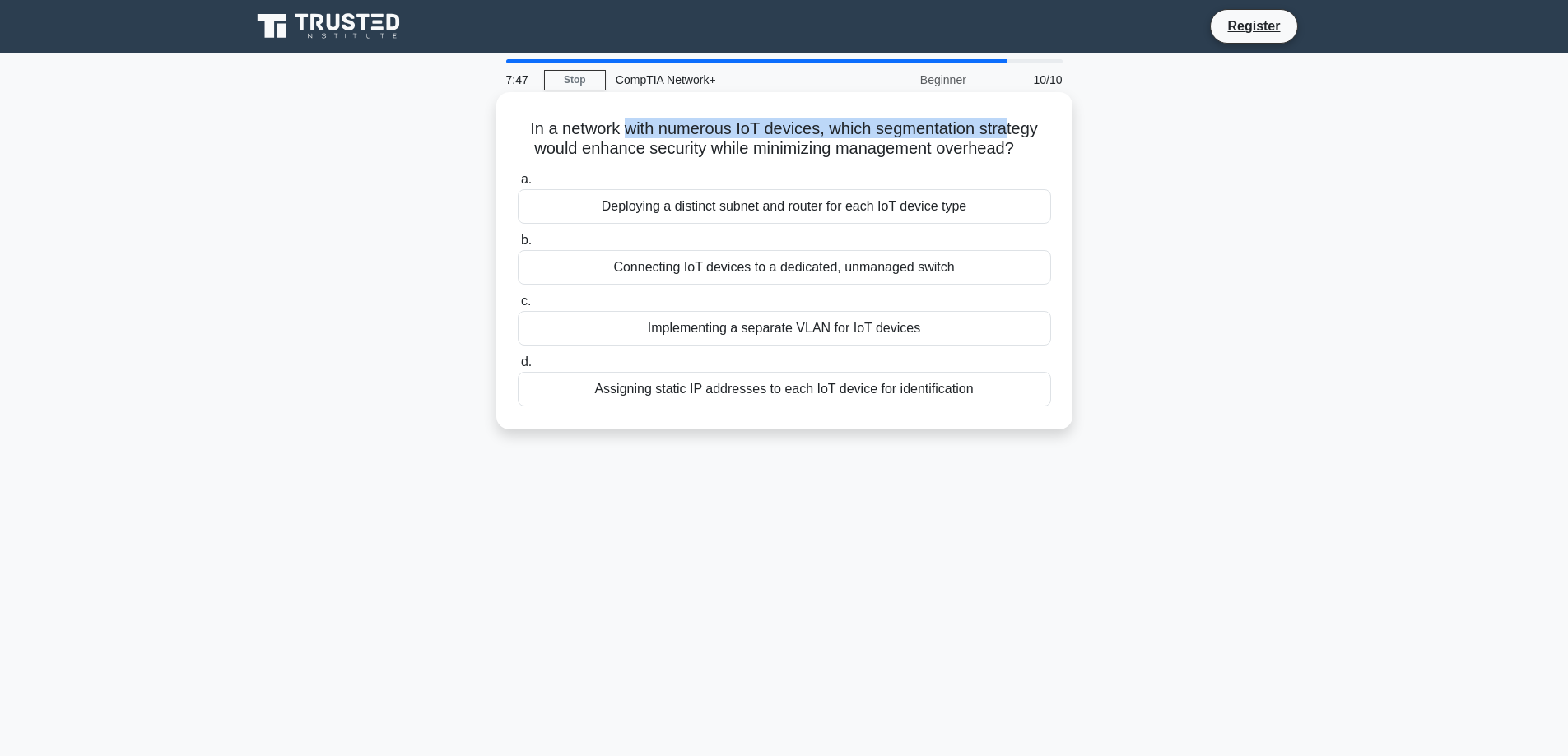
drag, startPoint x: 622, startPoint y: 124, endPoint x: 990, endPoint y: 124, distance: 368.0
click at [1013, 123] on h5 "In a network with numerous IoT devices, which segmentation strategy would enhan…" at bounding box center [784, 139] width 536 height 41
drag, startPoint x: 584, startPoint y: 148, endPoint x: 1002, endPoint y: 144, distance: 418.0
click at [1002, 144] on h5 "In a network with numerous IoT devices, which segmentation strategy would enhan…" at bounding box center [784, 139] width 536 height 41
click at [909, 152] on h5 "In a network with numerous IoT devices, which segmentation strategy would enhan…" at bounding box center [784, 139] width 536 height 41
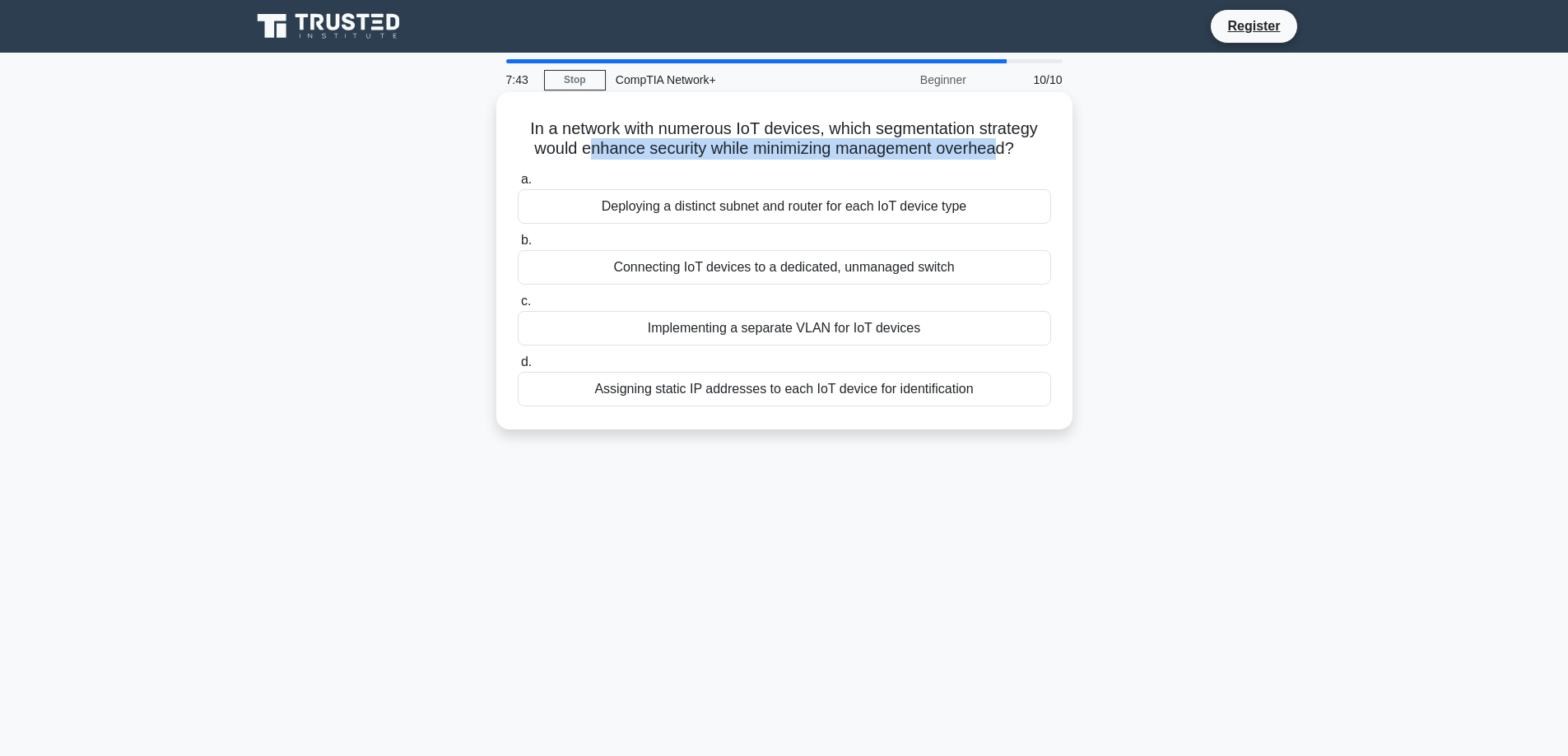
click at [788, 156] on h5 "In a network with numerous IoT devices, which segmentation strategy would enhan…" at bounding box center [784, 139] width 536 height 41
click at [764, 333] on div "Implementing a separate VLAN for IoT devices" at bounding box center [785, 329] width 534 height 35
click at [518, 307] on input "c. Implementing a separate VLAN for IoT devices" at bounding box center [518, 302] width 0 height 10
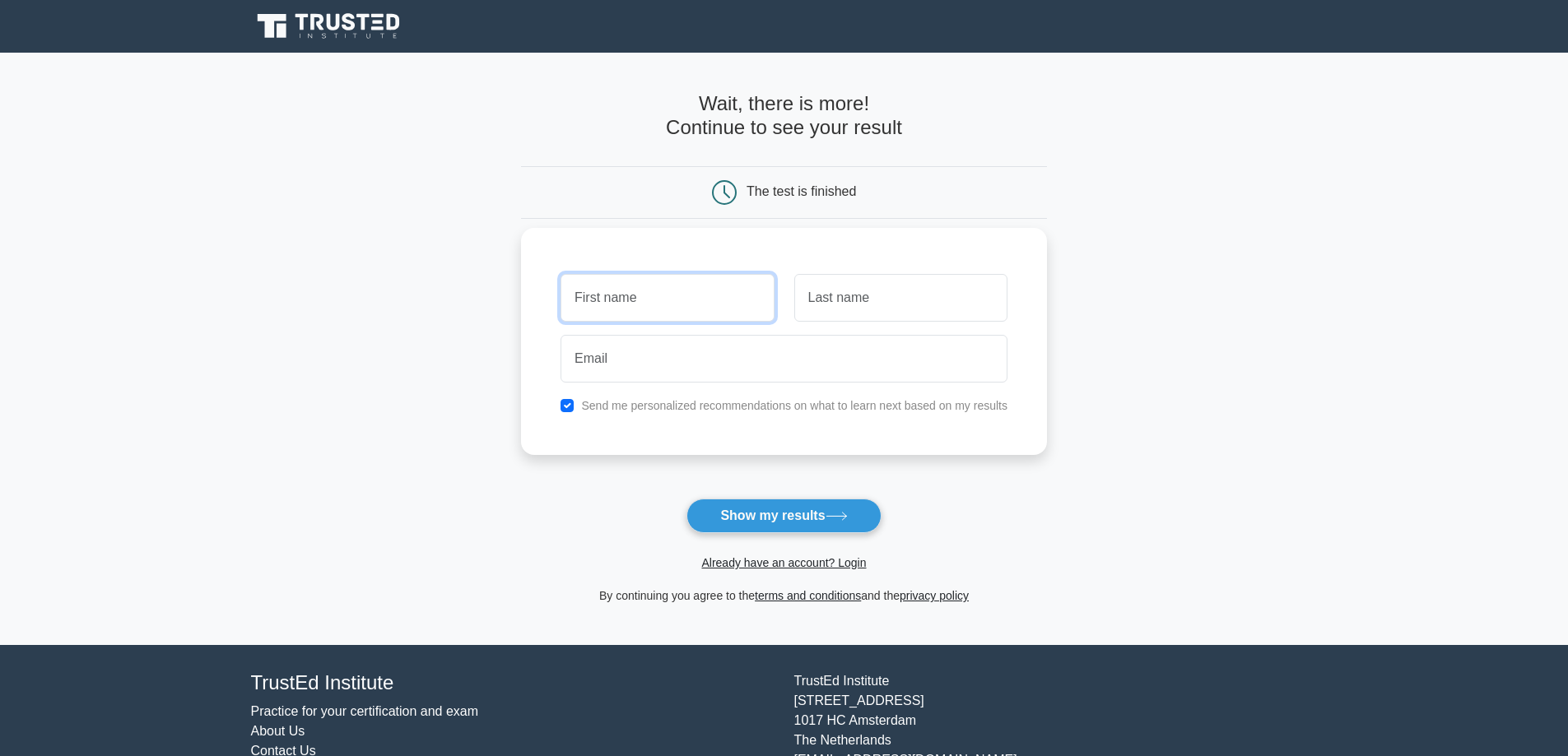
click at [723, 291] on input "text" at bounding box center [667, 297] width 213 height 48
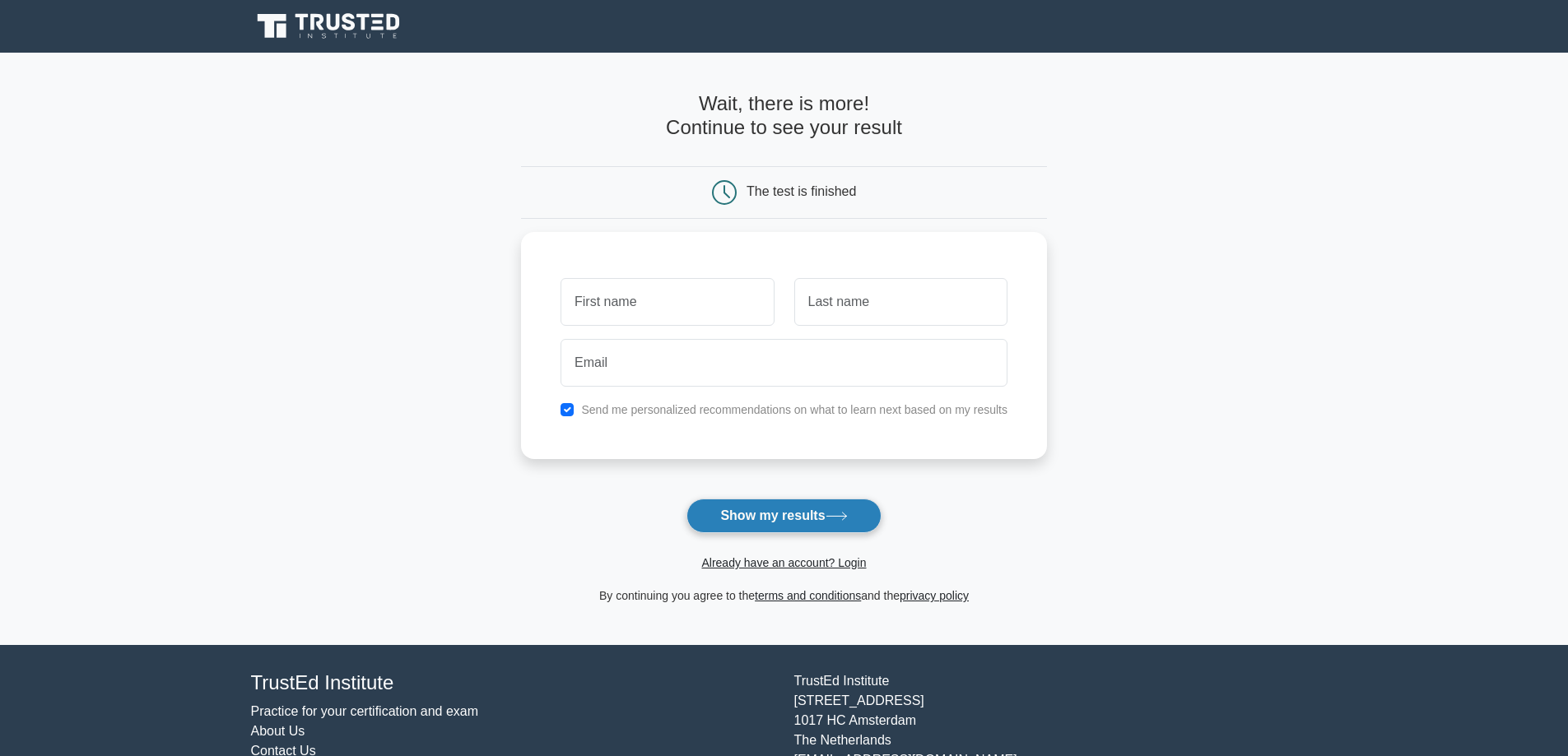
click at [784, 522] on button "Show my results" at bounding box center [783, 516] width 194 height 35
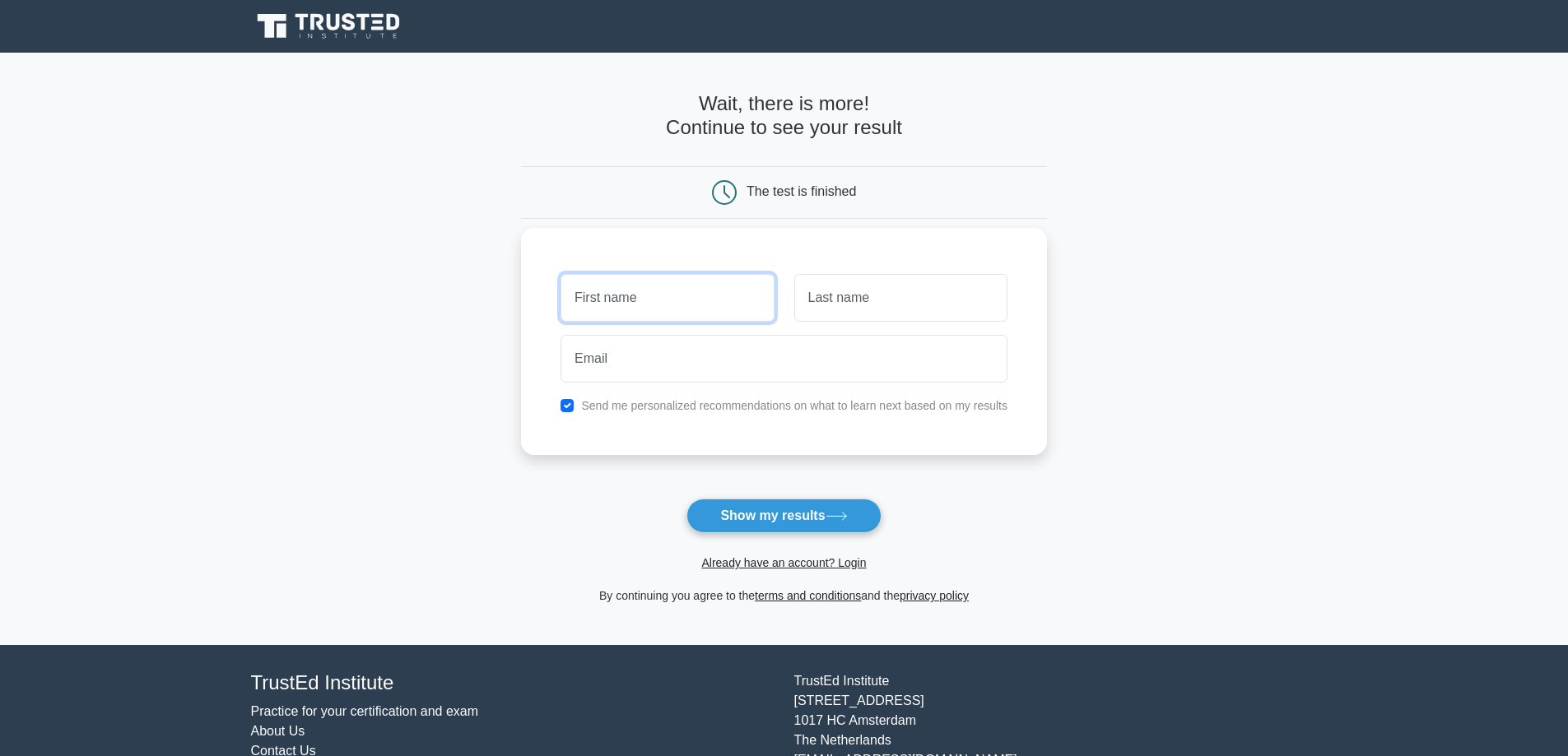
click at [708, 313] on input "text" at bounding box center [667, 297] width 213 height 48
type input "greg"
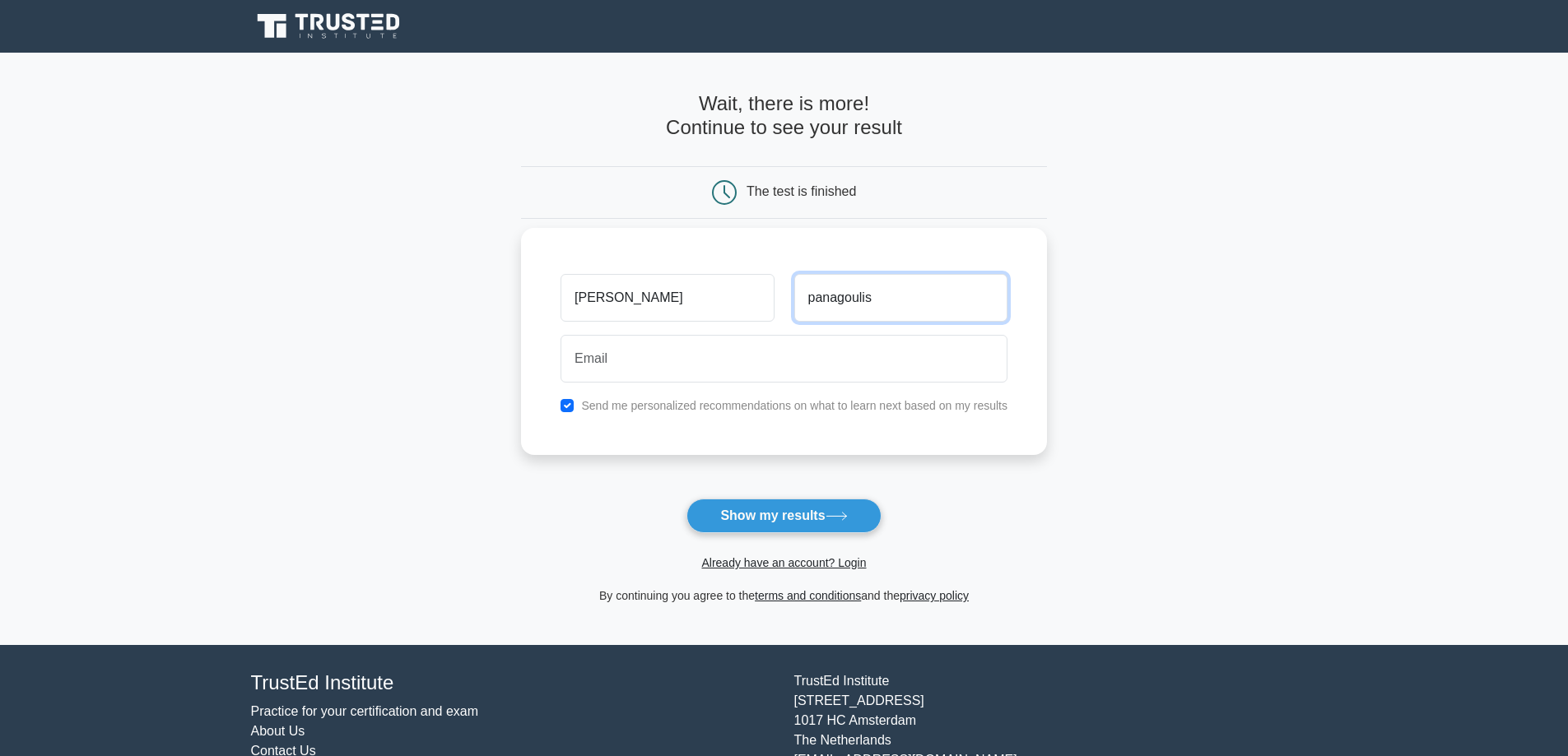
type input "panagoulis"
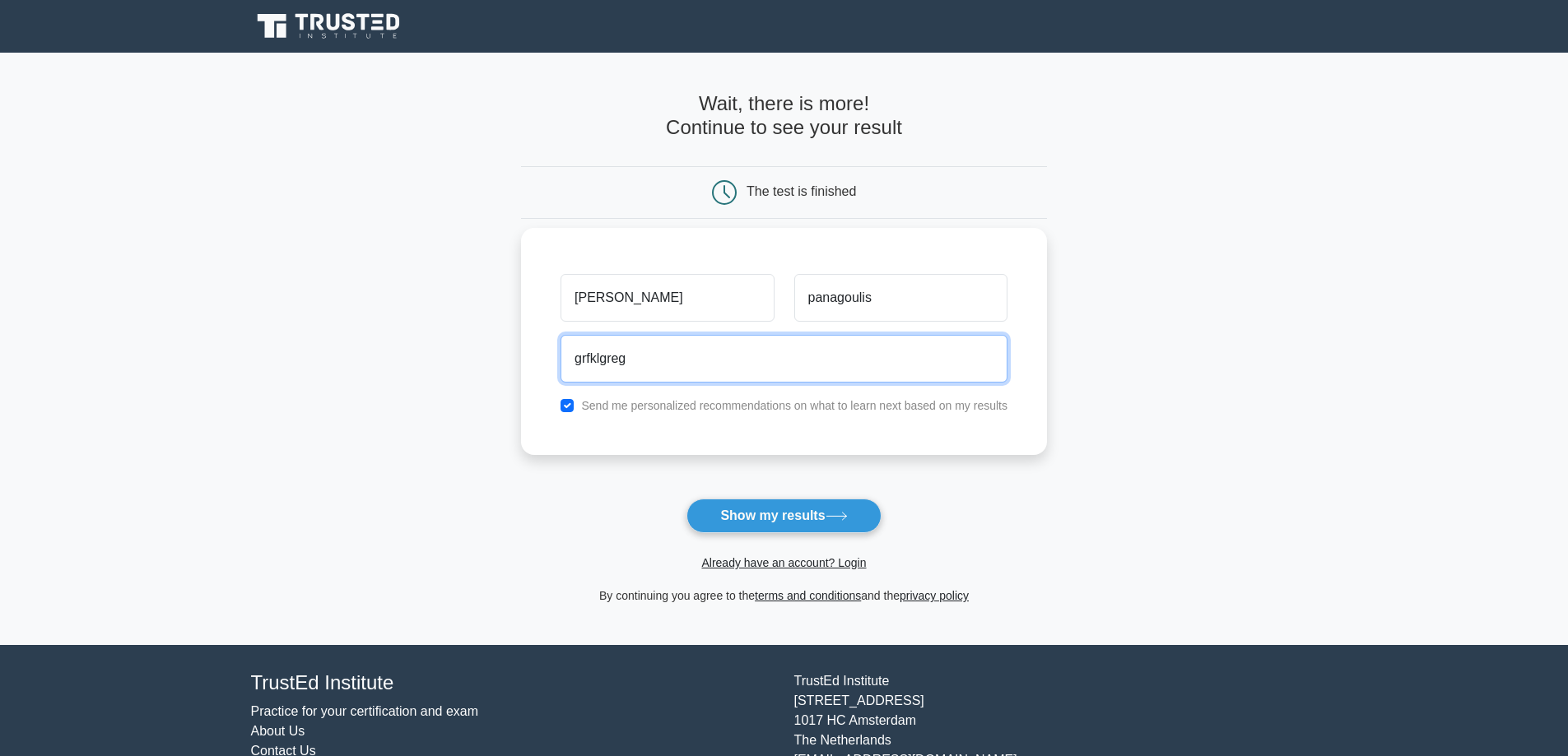
type input "grfklgreg@gmail.com"
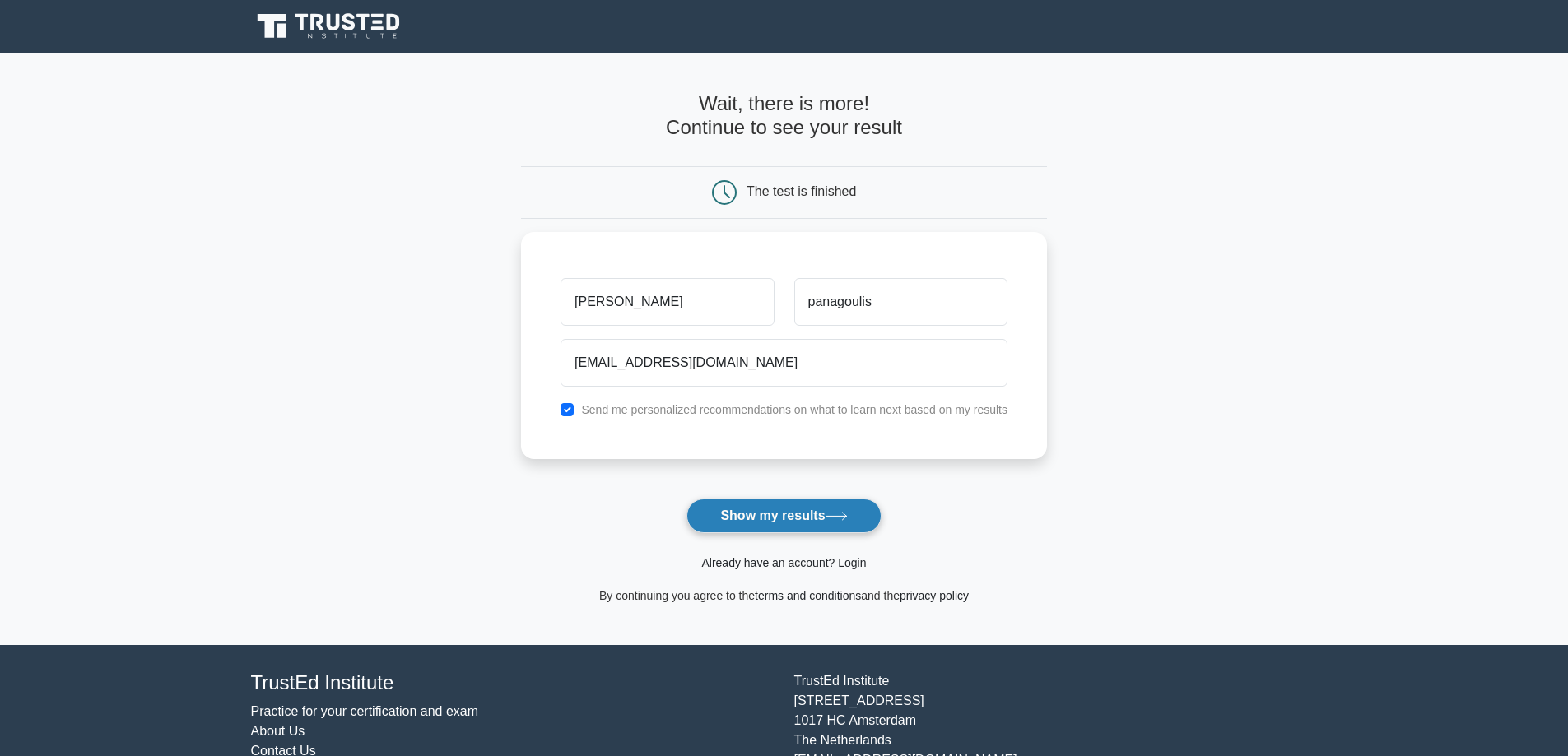
click at [757, 507] on button "Show my results" at bounding box center [783, 516] width 194 height 35
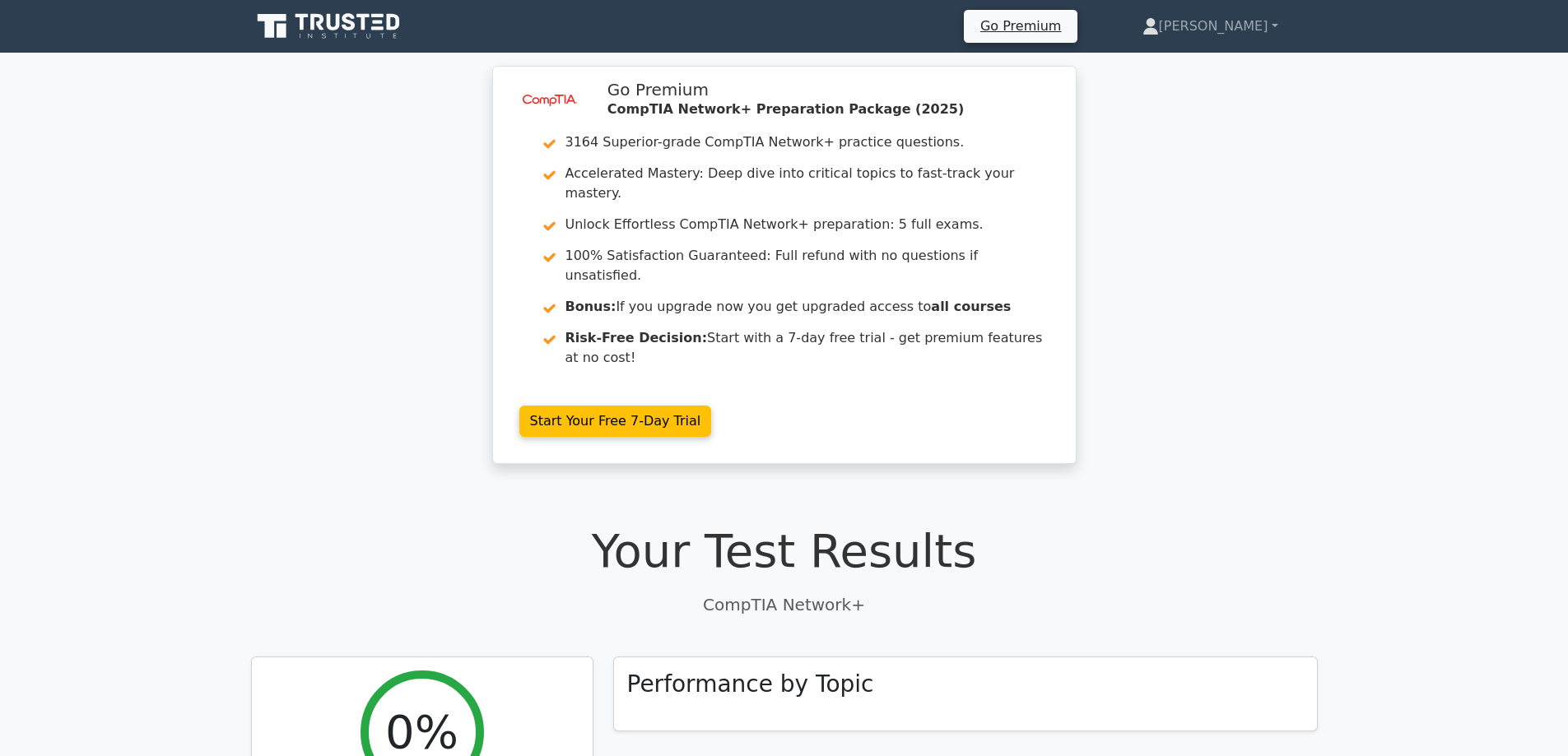
click at [337, 17] on icon at bounding box center [333, 22] width 13 height 17
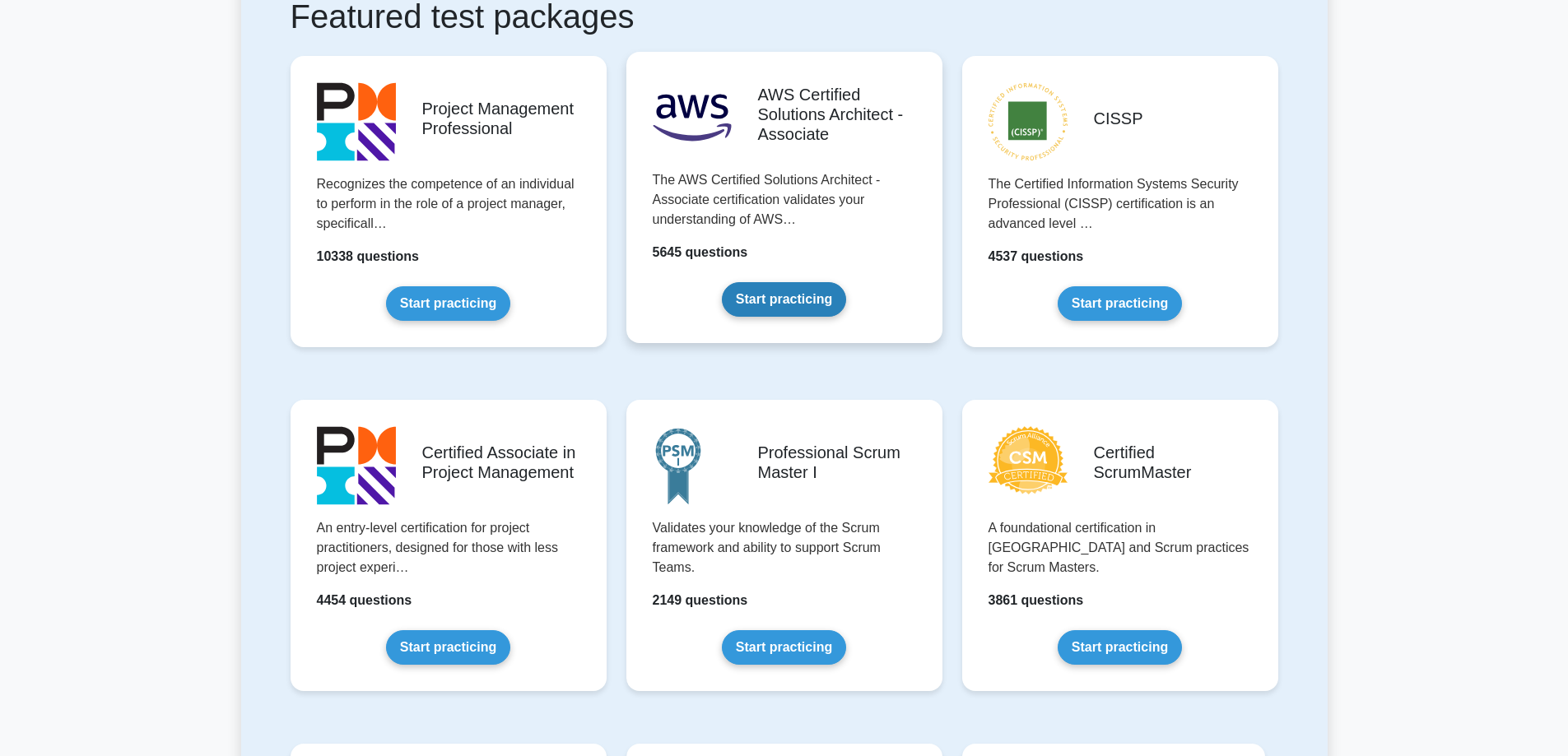
scroll to position [330, 0]
